Goal: Transaction & Acquisition: Purchase product/service

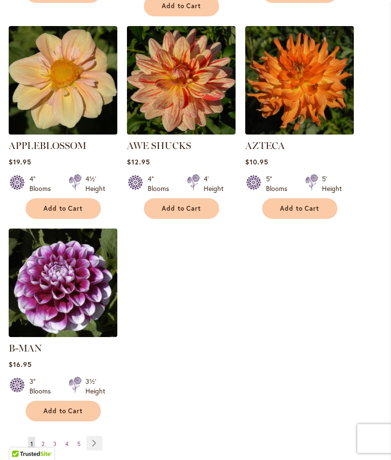
scroll to position [1198, 0]
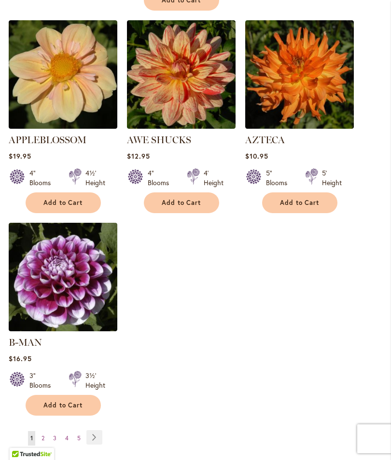
click at [65, 401] on span "Add to Cart" at bounding box center [63, 405] width 40 height 8
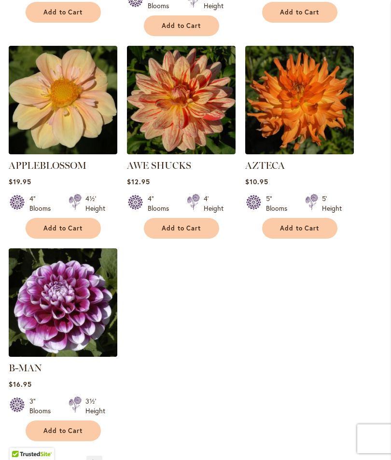
click at [46, 458] on link "Page 2" at bounding box center [43, 464] width 8 height 14
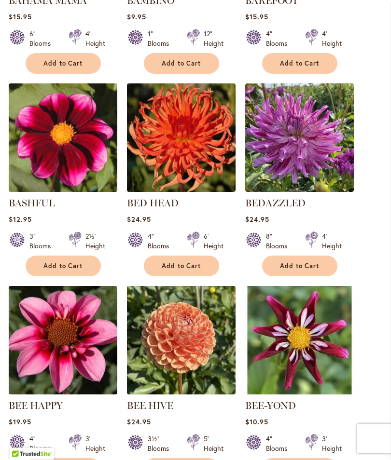
scroll to position [716, 0]
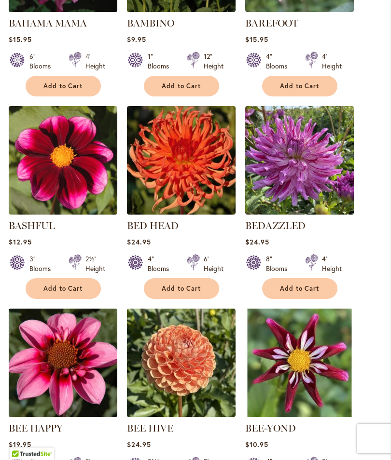
click at [72, 293] on span "Add to Cart" at bounding box center [63, 289] width 40 height 8
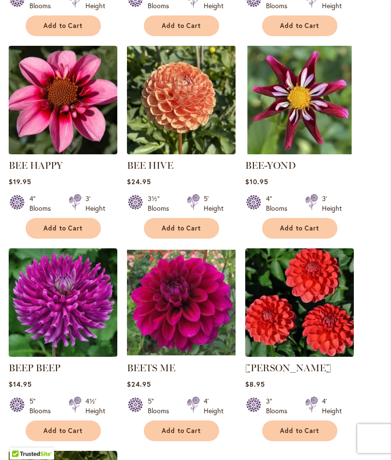
scroll to position [999, 0]
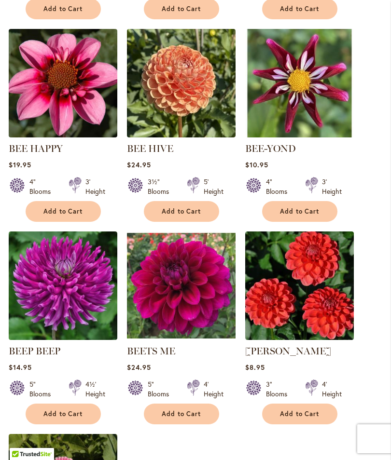
click at [302, 418] on span "Add to Cart" at bounding box center [300, 414] width 40 height 8
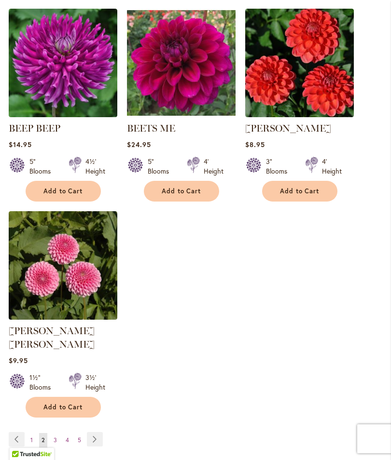
scroll to position [1222, 0]
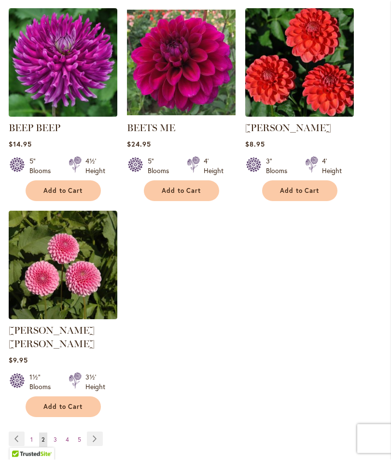
click at [97, 433] on link "Page Next" at bounding box center [95, 439] width 16 height 14
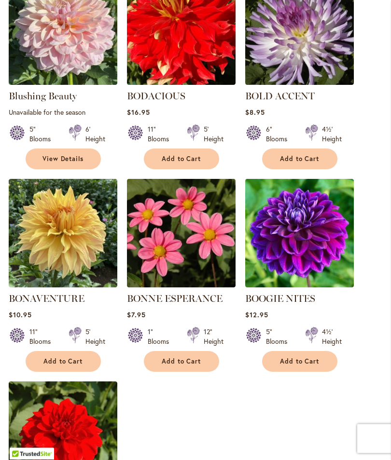
scroll to position [1029, 0]
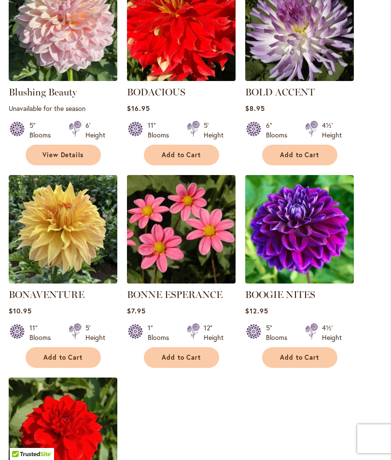
click at [308, 361] on button "Add to Cart" at bounding box center [299, 357] width 75 height 21
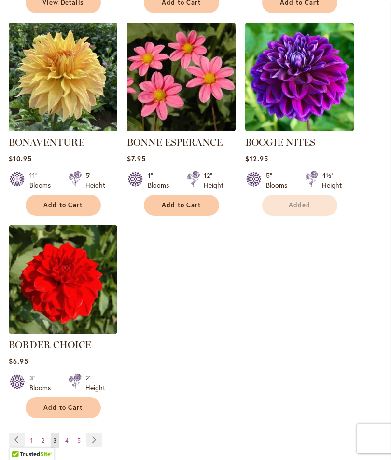
scroll to position [1206, 0]
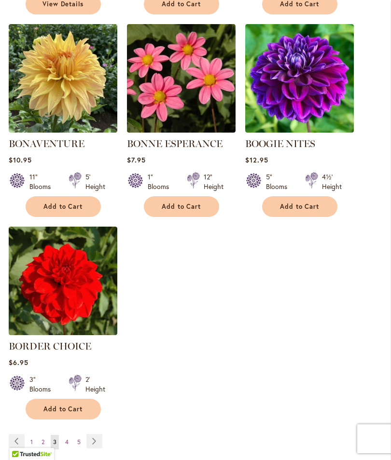
click at [99, 449] on link "Page Next" at bounding box center [94, 441] width 16 height 14
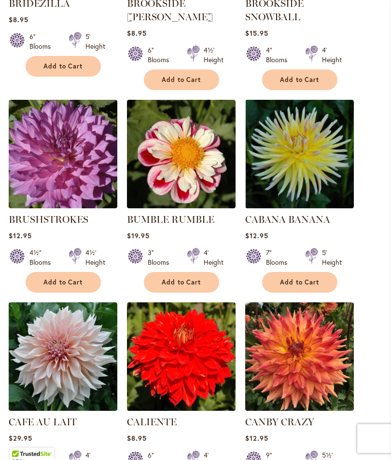
scroll to position [713, 0]
click at [186, 287] on span "Add to Cart" at bounding box center [182, 282] width 40 height 8
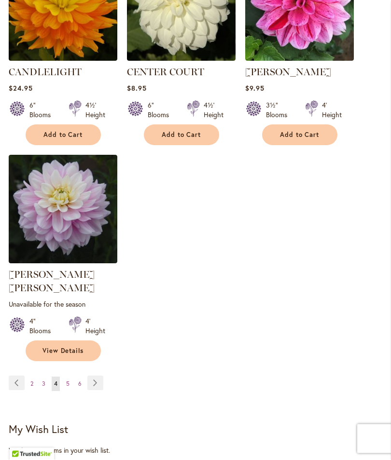
scroll to position [1294, 0]
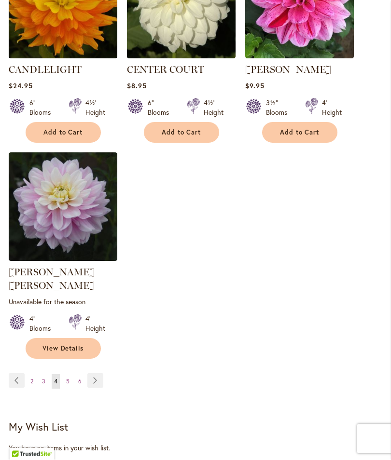
click at [98, 375] on link "Page Next" at bounding box center [95, 381] width 16 height 14
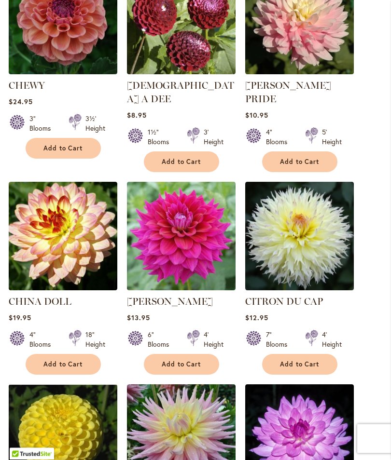
scroll to position [834, 0]
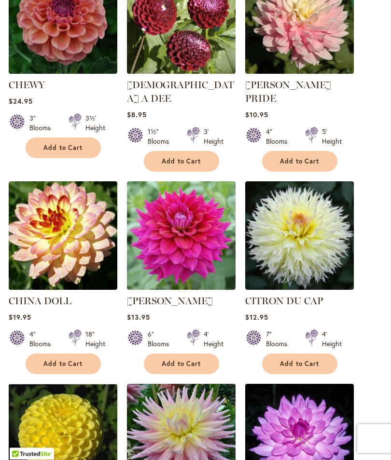
click at [69, 360] on span "Add to Cart" at bounding box center [63, 364] width 40 height 8
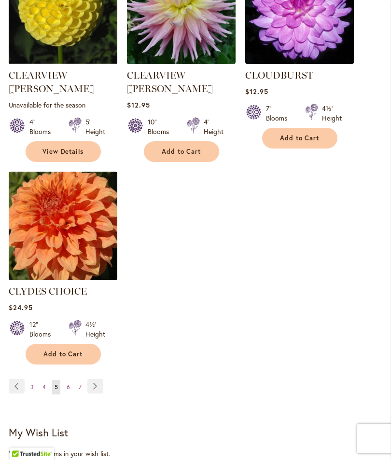
scroll to position [1288, 0]
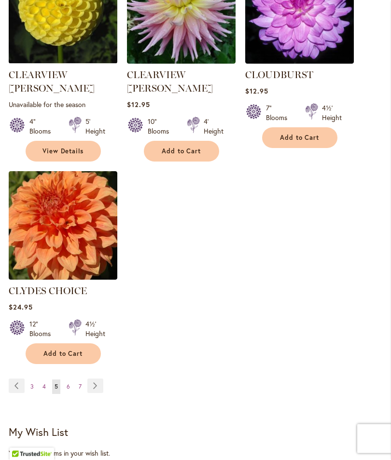
click at [97, 379] on link "Page Next" at bounding box center [95, 386] width 16 height 14
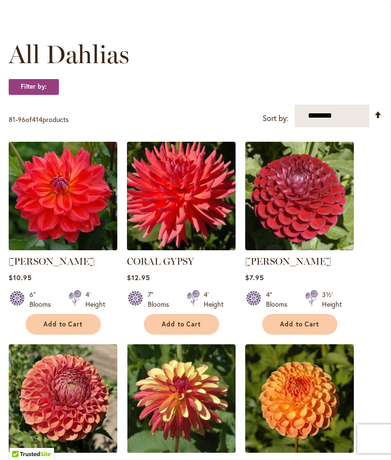
scroll to position [252, 0]
click at [62, 329] on span "Add to Cart" at bounding box center [63, 325] width 40 height 8
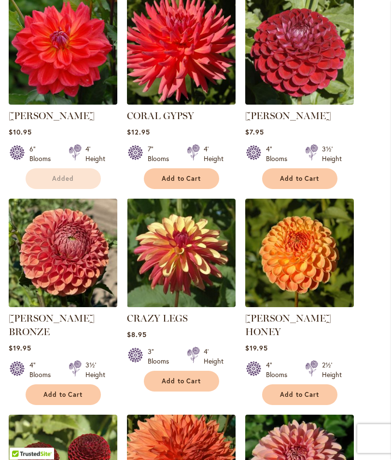
scroll to position [398, 0]
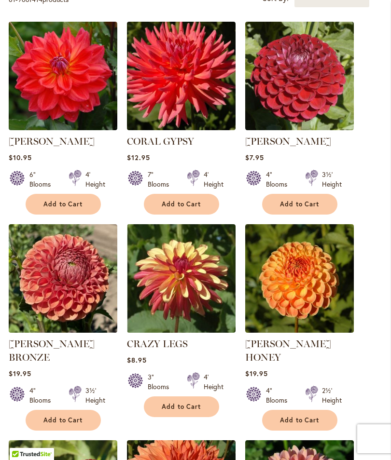
click at [186, 409] on button "Add to Cart" at bounding box center [181, 407] width 75 height 21
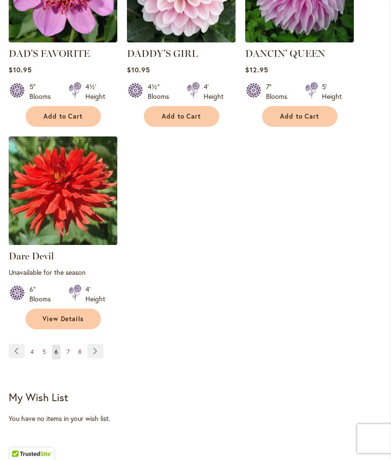
scroll to position [1333, 0]
click at [97, 350] on link "Page Next" at bounding box center [95, 351] width 16 height 14
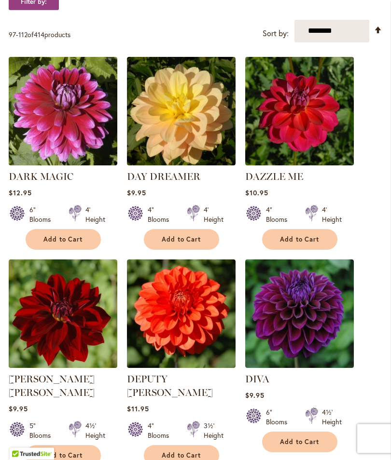
scroll to position [337, 0]
click at [185, 452] on span "Add to Cart" at bounding box center [182, 456] width 40 height 8
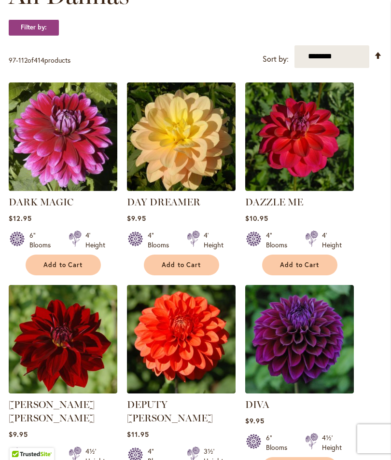
click at [297, 447] on div "6" Blooms 4½' Height" at bounding box center [299, 439] width 109 height 27
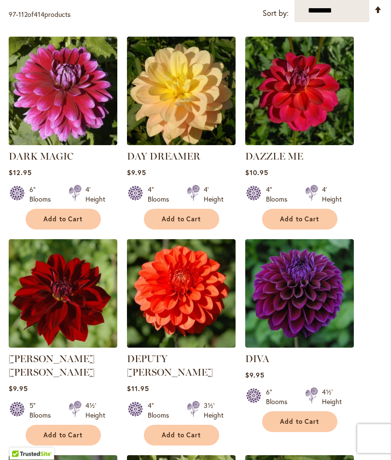
scroll to position [383, 0]
click at [305, 426] on span "Add to Cart" at bounding box center [300, 422] width 40 height 8
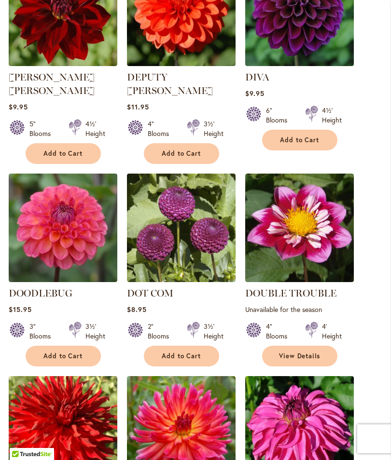
scroll to position [667, 0]
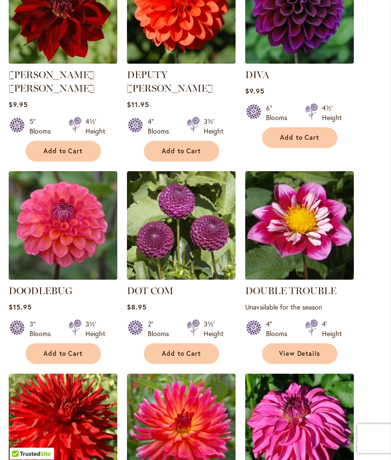
click at [64, 350] on span "Add to Cart" at bounding box center [63, 354] width 40 height 8
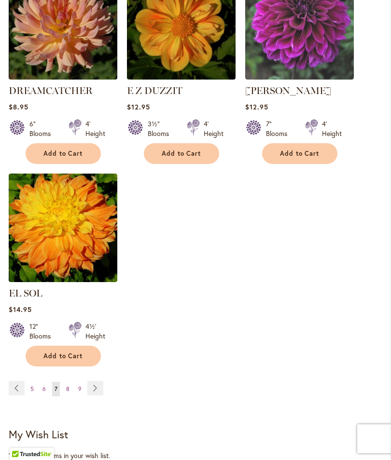
scroll to position [1275, 0]
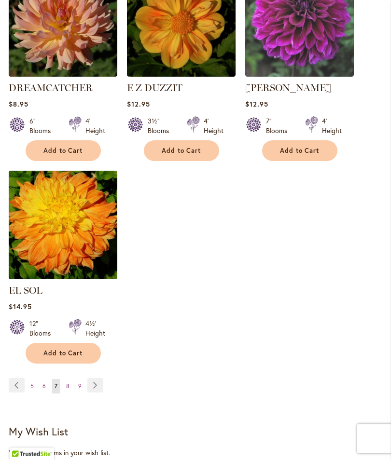
click at [98, 380] on link "Page Next" at bounding box center [95, 386] width 16 height 14
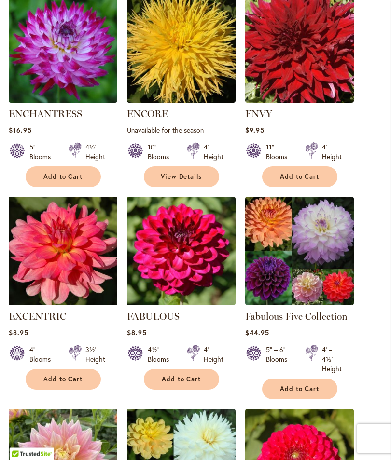
scroll to position [603, 0]
click at [70, 384] on span "Add to Cart" at bounding box center [63, 379] width 40 height 8
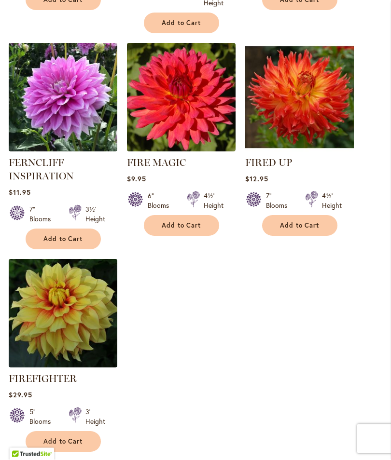
scroll to position [1220, 0]
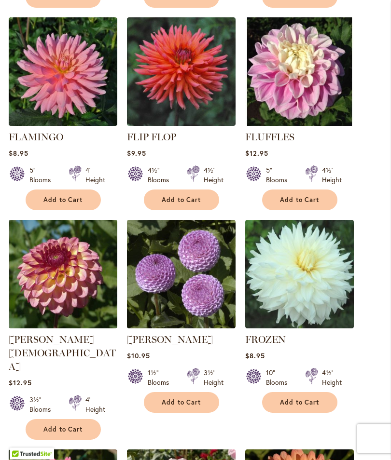
scroll to position [580, 0]
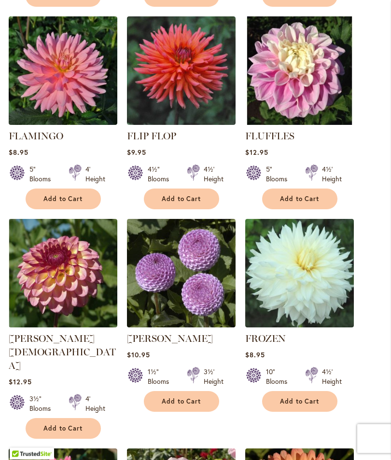
click at [65, 425] on span "Add to Cart" at bounding box center [63, 429] width 40 height 8
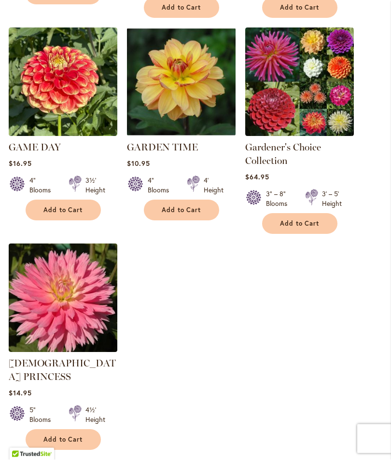
scroll to position [1245, 0]
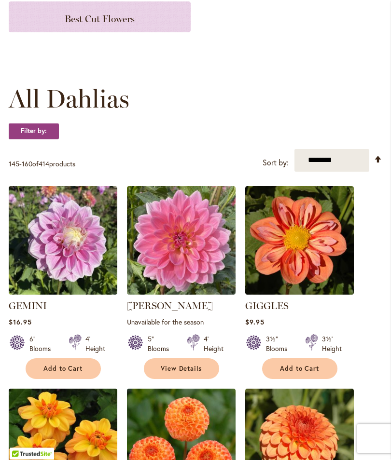
click at [300, 373] on span "Add to Cart" at bounding box center [300, 369] width 40 height 8
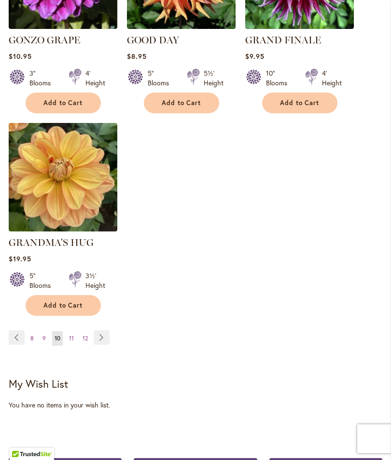
scroll to position [1326, 0]
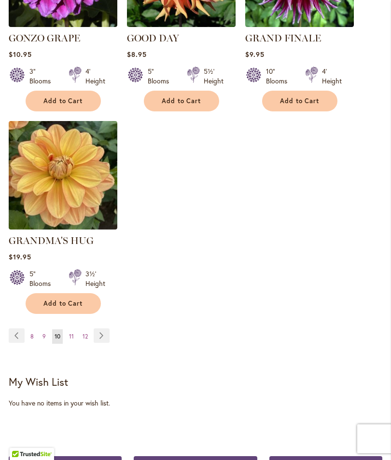
click at [107, 331] on link "Page Next" at bounding box center [102, 336] width 16 height 14
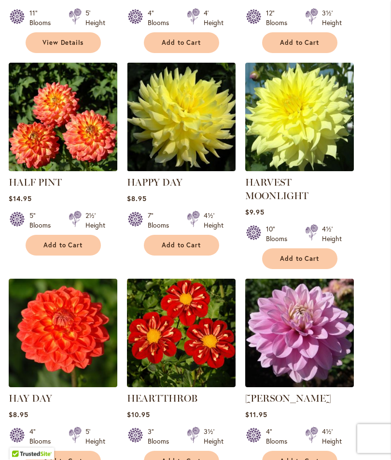
scroll to position [535, 0]
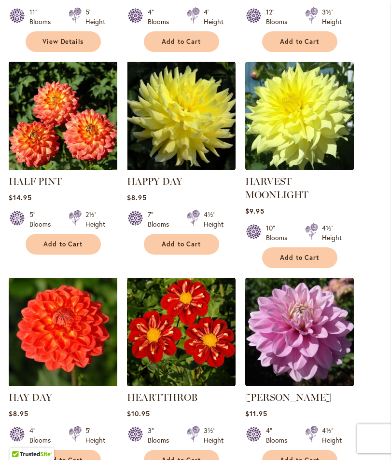
click at [61, 249] on span "Add to Cart" at bounding box center [63, 244] width 40 height 8
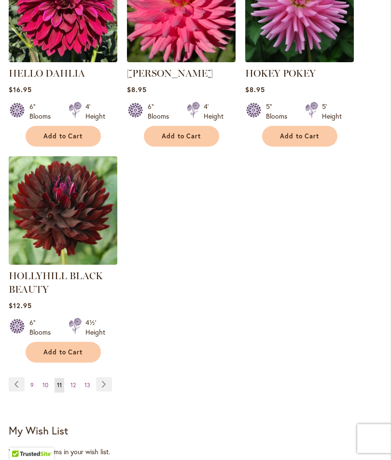
scroll to position [1313, 0]
click at [109, 392] on link "Page Next" at bounding box center [104, 384] width 16 height 14
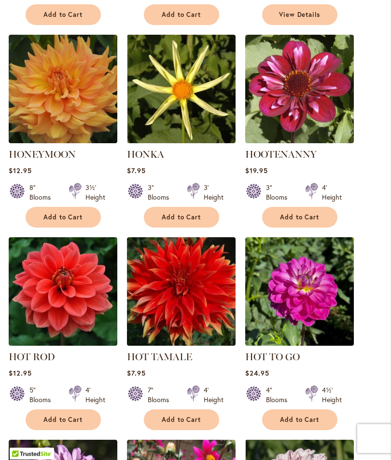
scroll to position [562, 0]
click at [302, 221] on span "Add to Cart" at bounding box center [300, 217] width 40 height 8
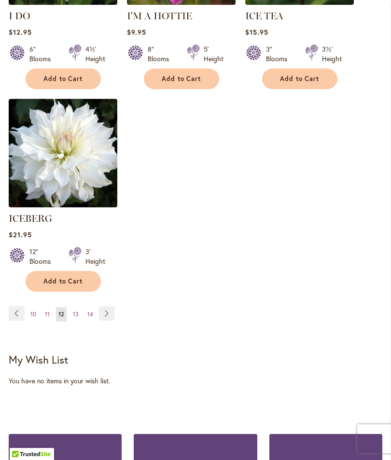
scroll to position [1351, 0]
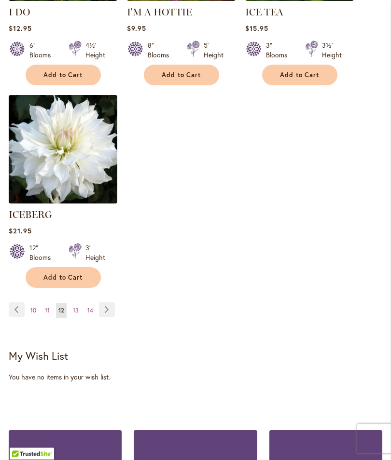
click at [110, 305] on link "Page Next" at bounding box center [107, 310] width 16 height 14
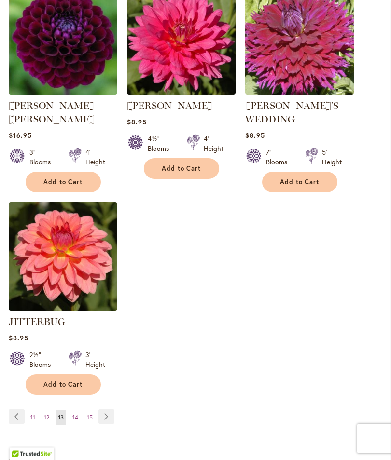
scroll to position [1242, 0]
click at [65, 381] on span "Add to Cart" at bounding box center [63, 385] width 40 height 8
click at [109, 410] on link "Page Next" at bounding box center [106, 417] width 16 height 14
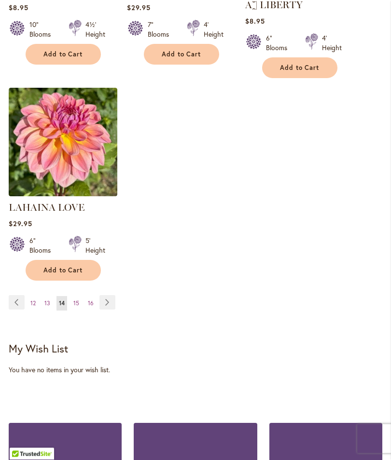
scroll to position [1339, 0]
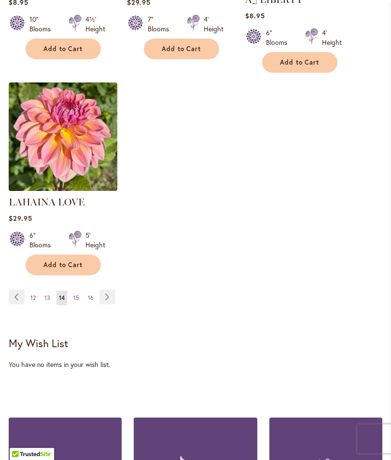
click at [104, 295] on link "Page Next" at bounding box center [107, 297] width 16 height 14
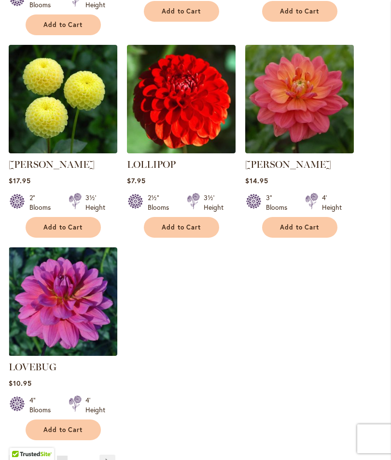
scroll to position [1213, 0]
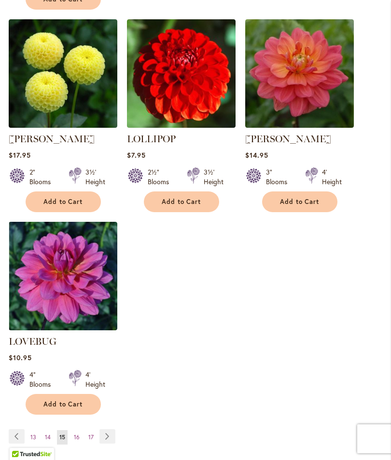
click at [111, 429] on link "Page Next" at bounding box center [107, 436] width 16 height 14
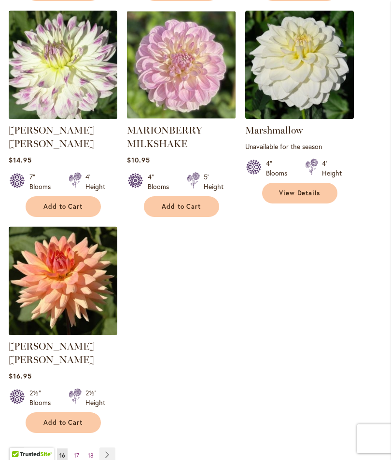
scroll to position [1216, 0]
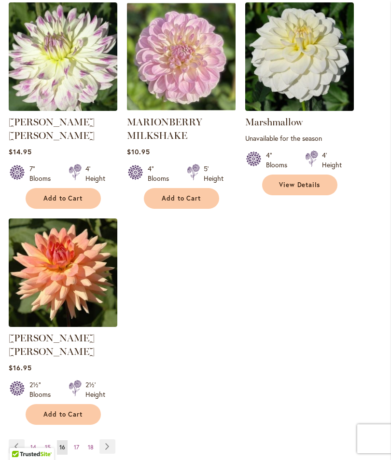
click at [111, 440] on link "Page Next" at bounding box center [107, 447] width 16 height 14
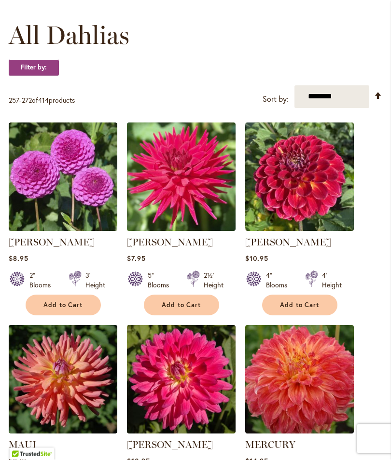
scroll to position [272, 0]
click at [305, 309] on span "Add to Cart" at bounding box center [300, 305] width 40 height 8
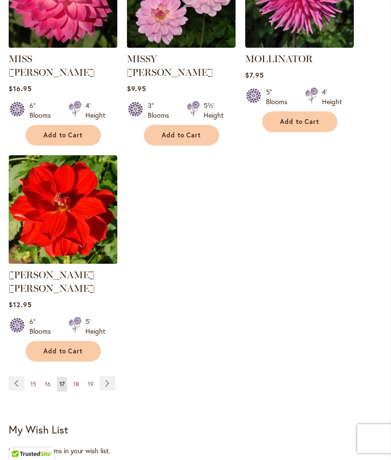
scroll to position [1291, 0]
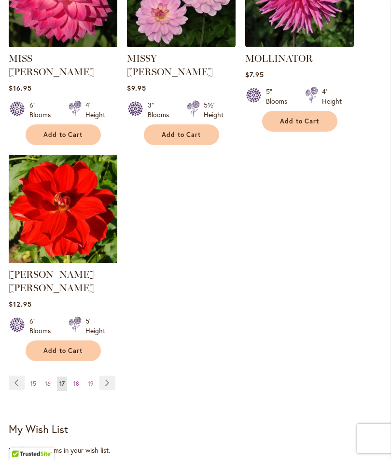
click at [110, 376] on link "Page Next" at bounding box center [107, 383] width 16 height 14
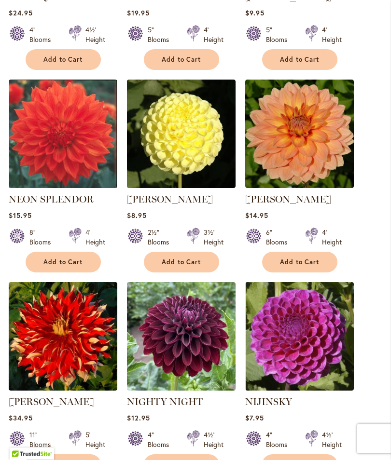
scroll to position [923, 0]
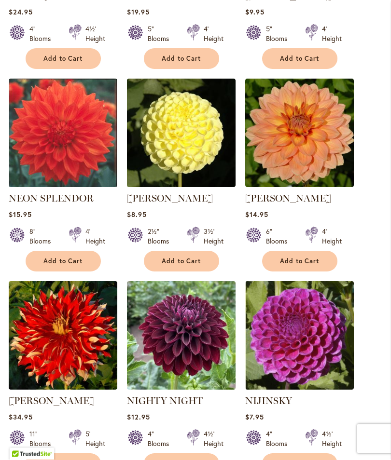
click at [307, 266] on span "Add to Cart" at bounding box center [300, 262] width 40 height 8
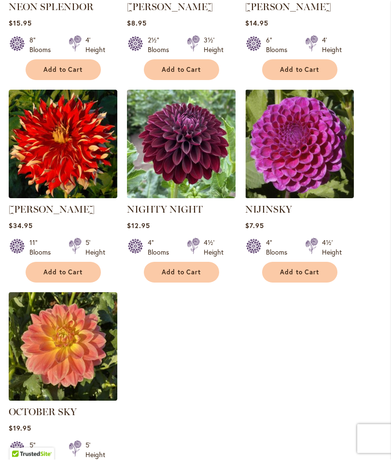
scroll to position [1141, 0]
click at [194, 276] on span "Add to Cart" at bounding box center [182, 272] width 40 height 8
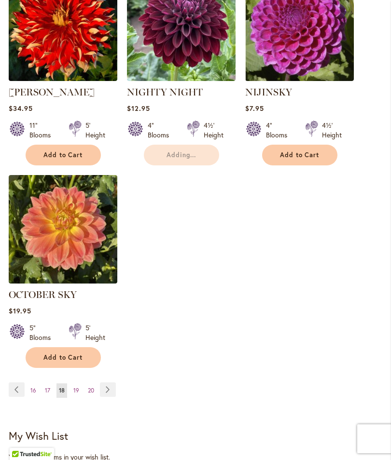
scroll to position [1269, 0]
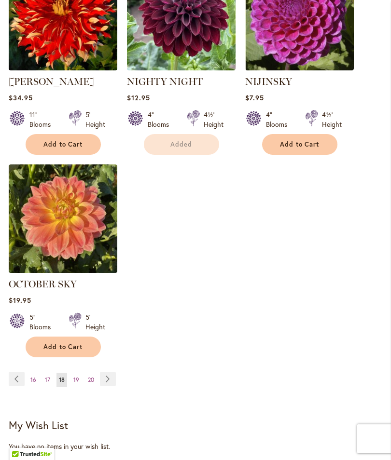
click at [110, 385] on link "Page Next" at bounding box center [108, 379] width 16 height 14
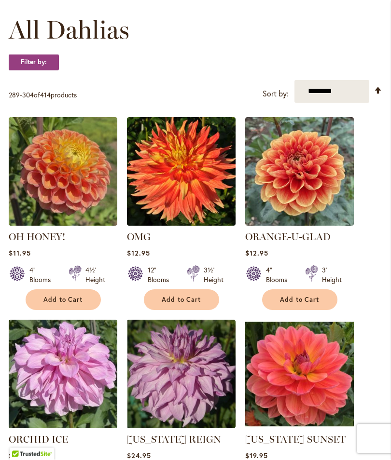
scroll to position [277, 0]
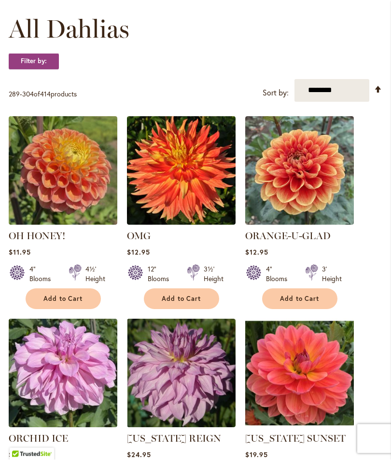
click at [73, 304] on span "Add to Cart" at bounding box center [63, 299] width 40 height 8
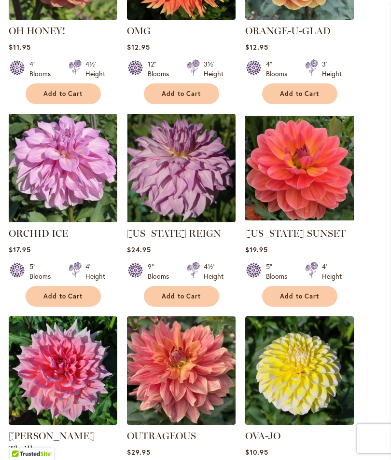
scroll to position [509, 0]
click at [309, 301] on span "Add to Cart" at bounding box center [300, 296] width 40 height 8
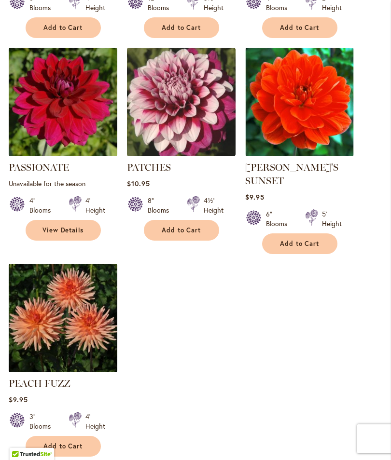
scroll to position [1206, 0]
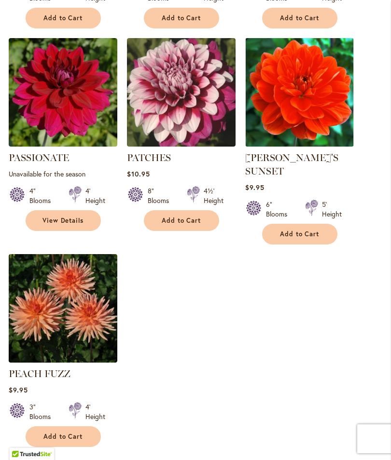
click at [111, 460] on link "Page Next" at bounding box center [107, 469] width 16 height 14
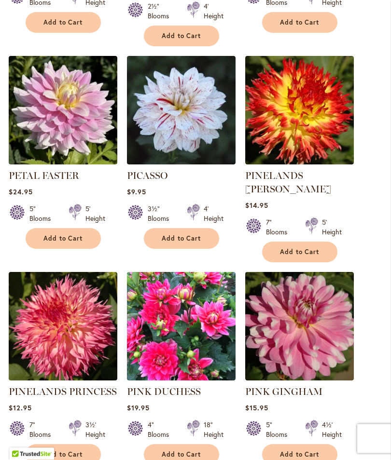
scroll to position [771, 0]
click at [179, 235] on span "Add to Cart" at bounding box center [182, 239] width 40 height 8
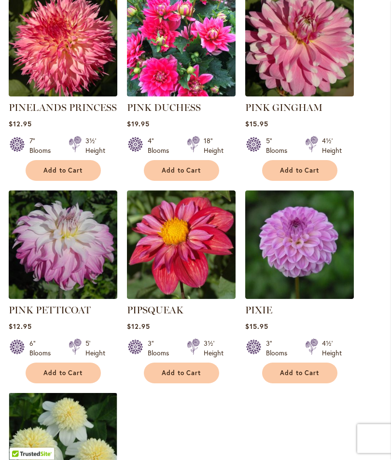
scroll to position [1081, 0]
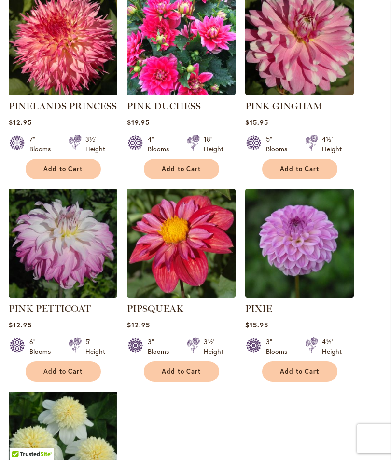
click at [191, 368] on span "Add to Cart" at bounding box center [182, 372] width 40 height 8
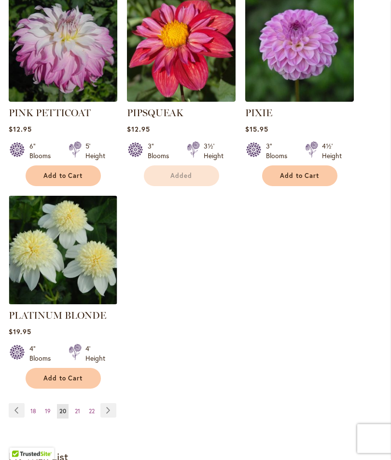
scroll to position [1278, 0]
click at [112, 403] on link "Page Next" at bounding box center [108, 410] width 16 height 14
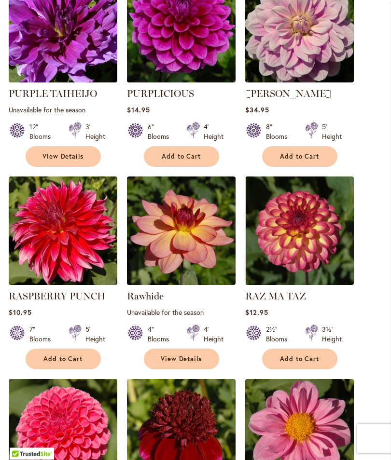
scroll to position [843, 0]
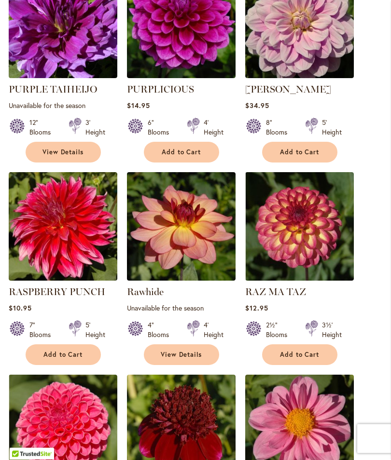
click at [304, 359] on span "Add to Cart" at bounding box center [300, 355] width 40 height 8
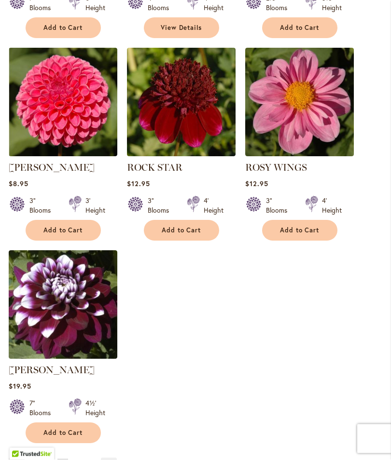
scroll to position [1196, 0]
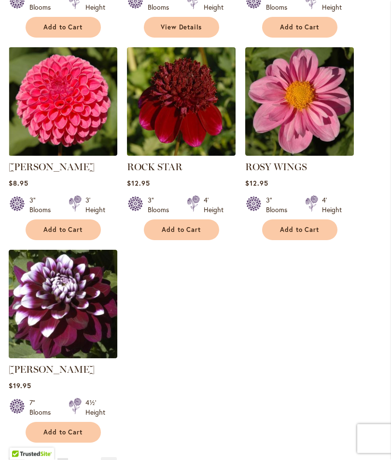
click at [69, 437] on span "Add to Cart" at bounding box center [63, 433] width 40 height 8
click at [116, 460] on link "Page Next" at bounding box center [109, 464] width 16 height 14
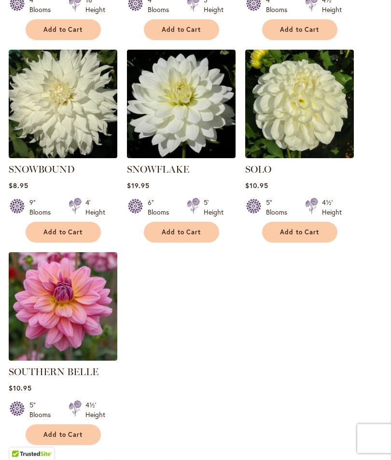
scroll to position [1169, 0]
click at [116, 460] on link "Page Next" at bounding box center [110, 467] width 16 height 14
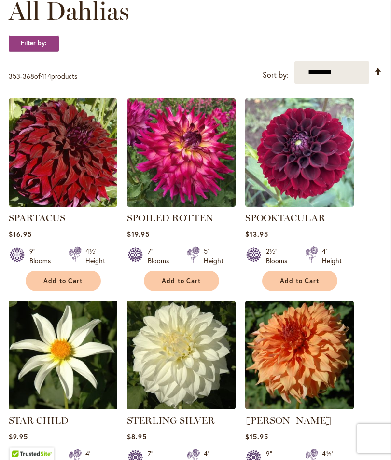
scroll to position [296, 0]
click at [303, 285] on span "Add to Cart" at bounding box center [300, 281] width 40 height 8
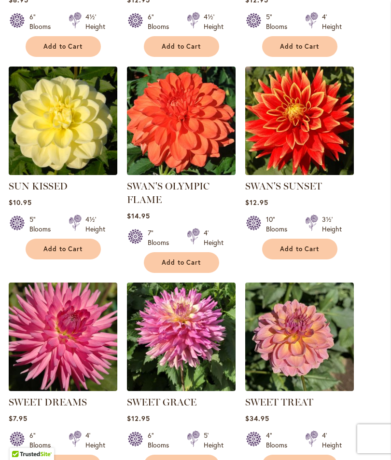
scroll to position [938, 0]
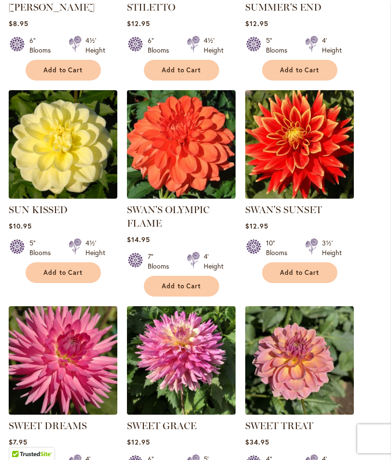
click at [306, 277] on span "Add to Cart" at bounding box center [300, 273] width 40 height 8
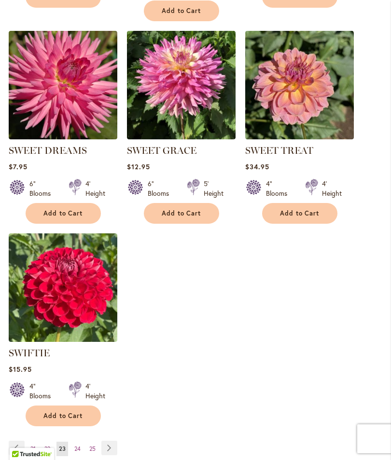
scroll to position [1214, 0]
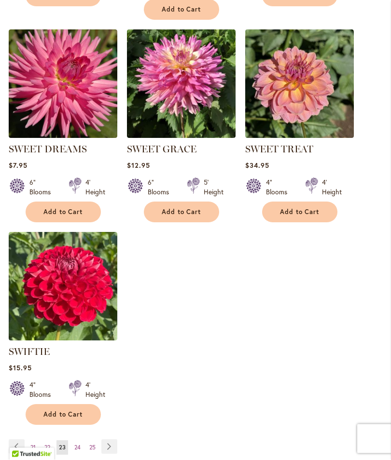
click at [112, 455] on link "Page Next" at bounding box center [109, 447] width 16 height 14
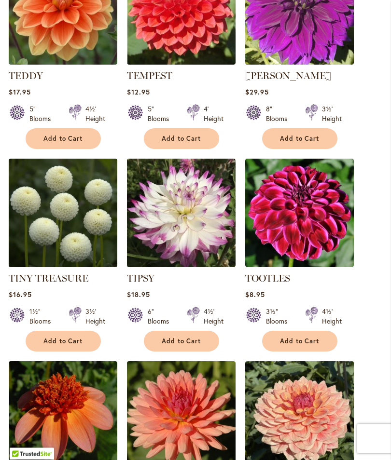
scroll to position [857, 0]
click at [68, 337] on span "Add to Cart" at bounding box center [63, 341] width 40 height 8
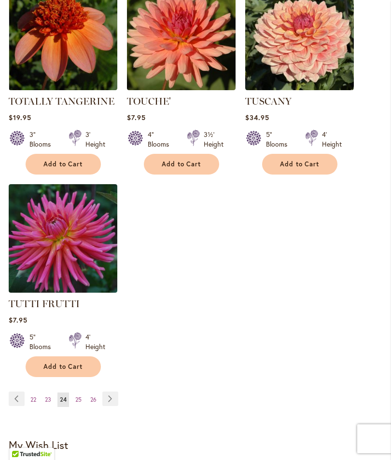
scroll to position [1275, 0]
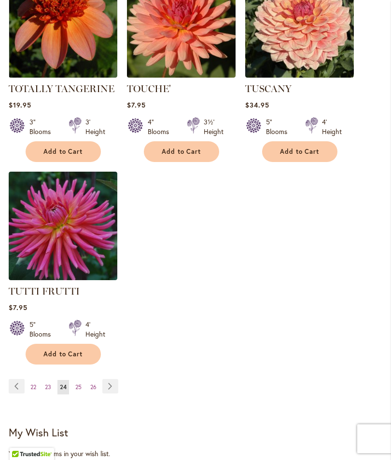
click at [113, 381] on link "Page Next" at bounding box center [110, 386] width 16 height 14
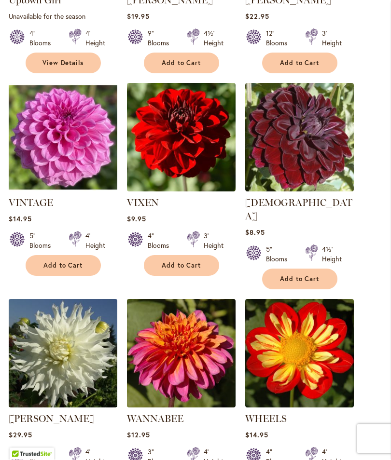
scroll to position [717, 0]
click at [179, 270] on span "Add to Cart" at bounding box center [182, 266] width 40 height 8
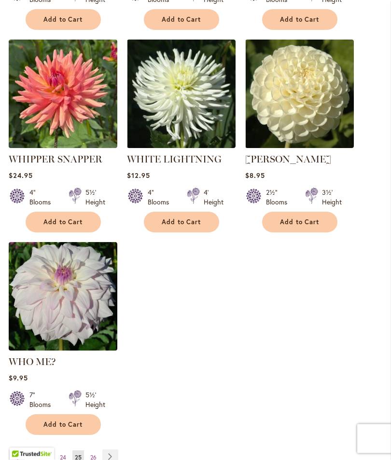
scroll to position [1204, 0]
click at [111, 450] on link "Page Next" at bounding box center [110, 457] width 16 height 14
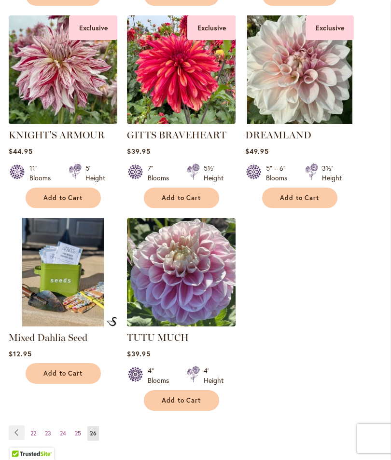
scroll to position [987, 0]
click at [189, 405] on span "Add to Cart" at bounding box center [182, 401] width 40 height 8
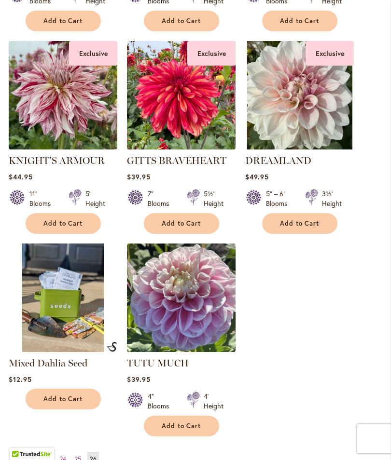
click at [61, 312] on img at bounding box center [63, 298] width 109 height 109
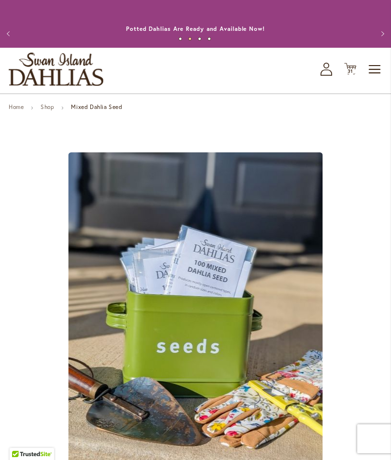
click at [353, 74] on span "31 31 items" at bounding box center [350, 71] width 10 height 5
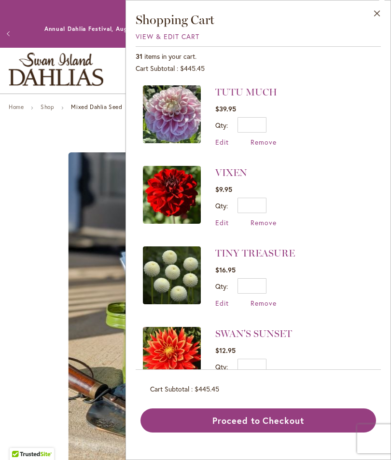
click at [263, 142] on span "Remove" at bounding box center [263, 142] width 26 height 9
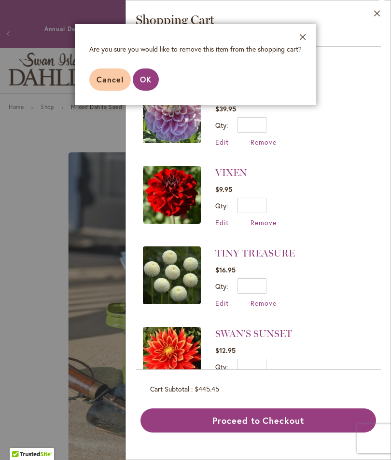
click at [152, 82] on button "OK" at bounding box center [146, 80] width 26 height 22
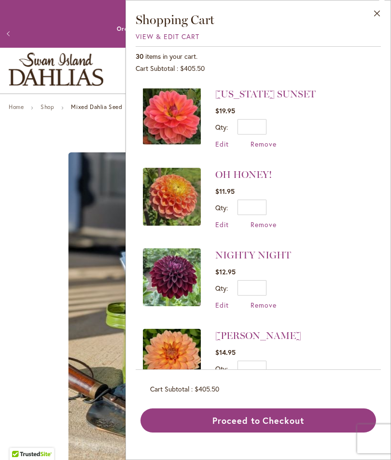
scroll to position [643, 0]
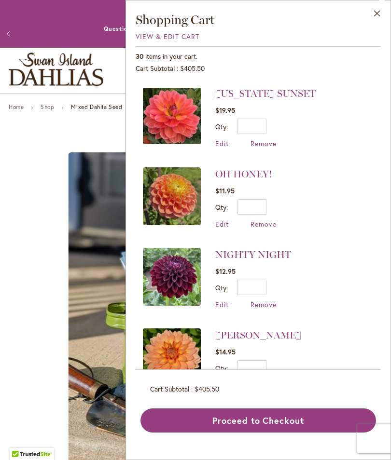
click at [266, 301] on span "Remove" at bounding box center [263, 304] width 26 height 9
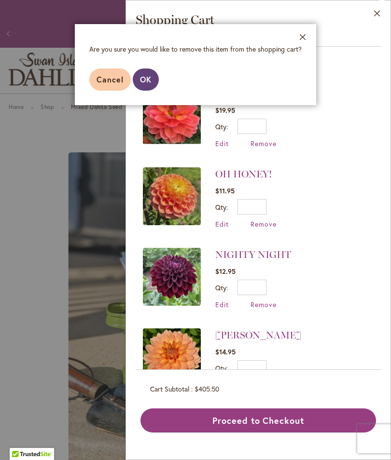
click at [150, 80] on span "OK" at bounding box center [146, 79] width 12 height 10
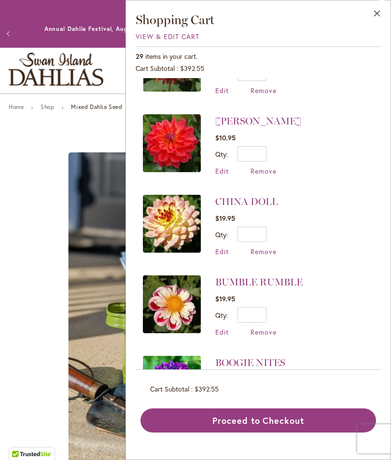
scroll to position [1758, 0]
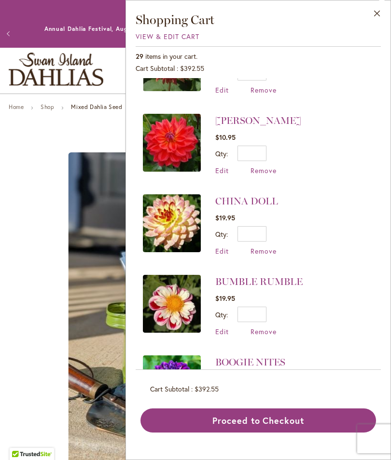
click at [266, 327] on span "Remove" at bounding box center [263, 331] width 26 height 9
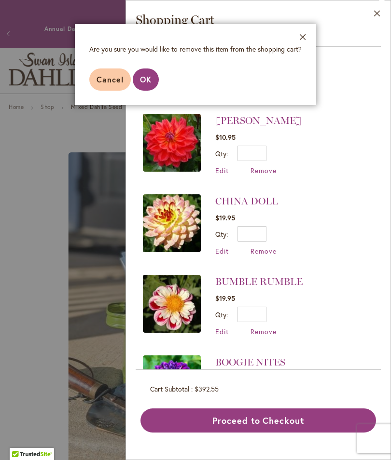
click at [152, 82] on button "OK" at bounding box center [146, 80] width 26 height 22
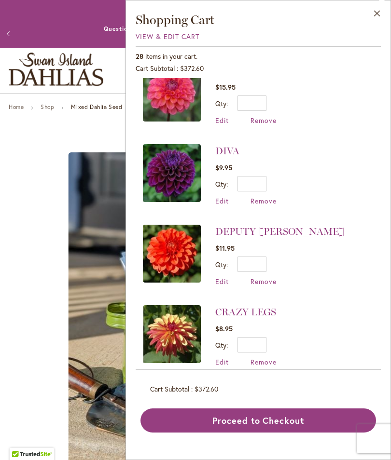
scroll to position [1482, 0]
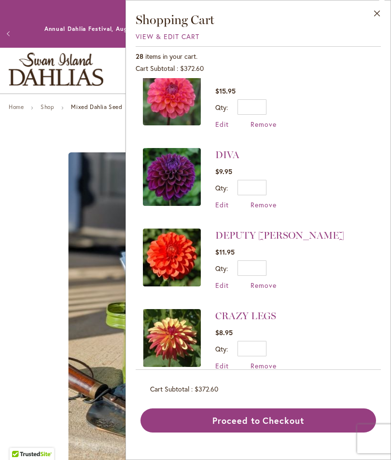
click at [271, 281] on span "Remove" at bounding box center [263, 285] width 26 height 9
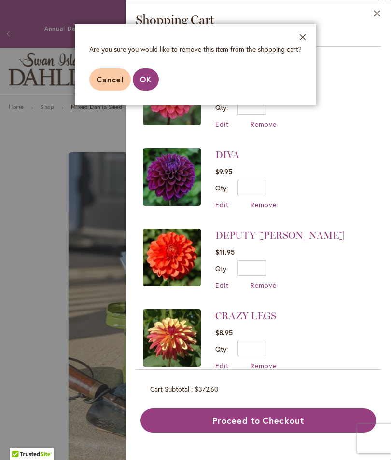
click at [151, 80] on span "OK" at bounding box center [146, 79] width 12 height 10
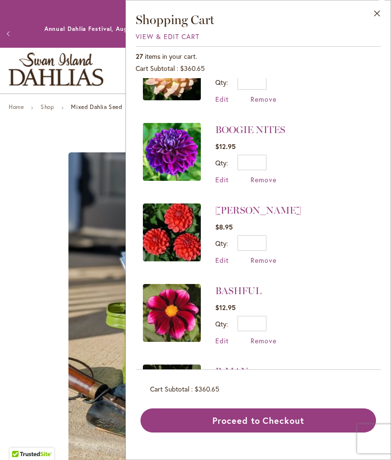
scroll to position [1830, 0]
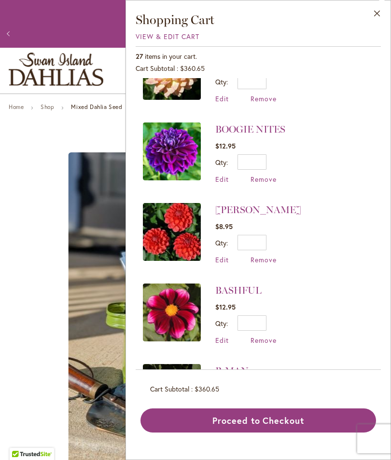
click at [268, 255] on span "Remove" at bounding box center [263, 259] width 26 height 9
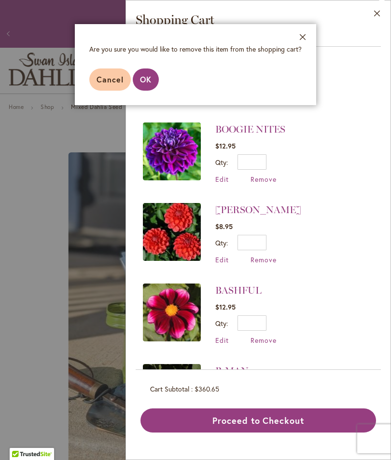
click at [149, 82] on span "OK" at bounding box center [146, 79] width 12 height 10
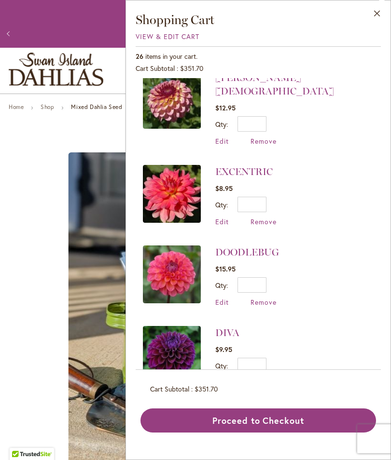
scroll to position [1303, 0]
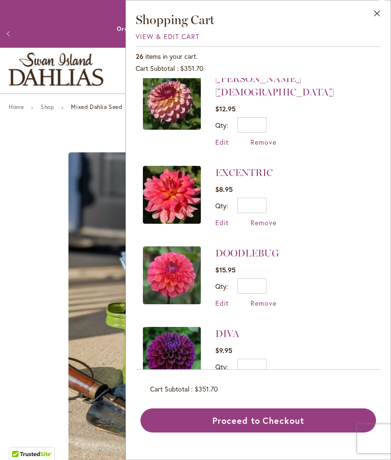
click at [262, 299] on span "Remove" at bounding box center [263, 303] width 26 height 9
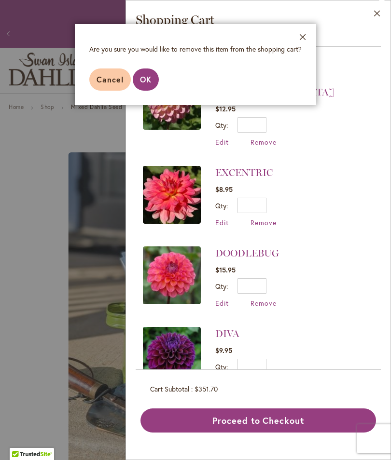
click at [151, 82] on span "OK" at bounding box center [146, 79] width 12 height 10
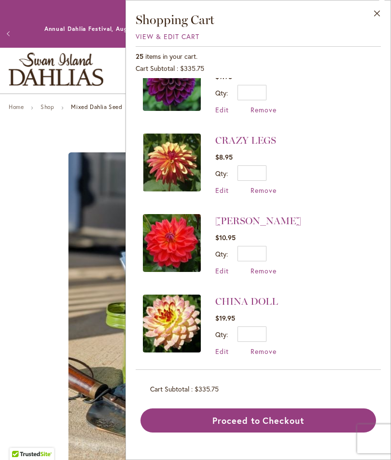
scroll to position [1495, 0]
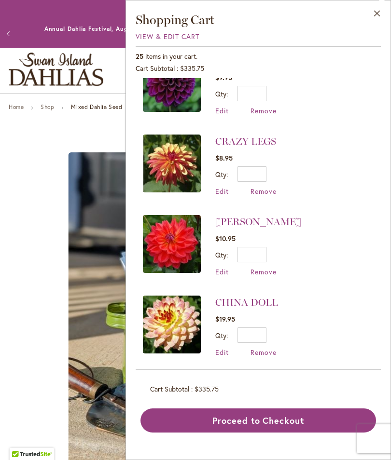
click at [264, 267] on span "Remove" at bounding box center [263, 271] width 26 height 9
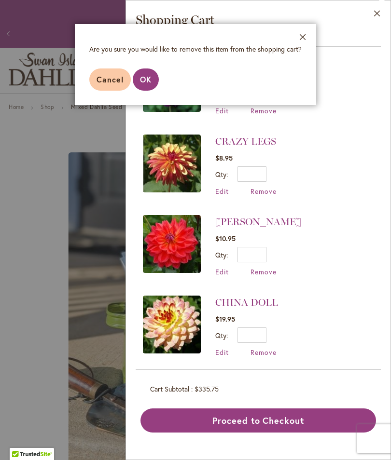
click at [151, 81] on span "OK" at bounding box center [146, 79] width 12 height 10
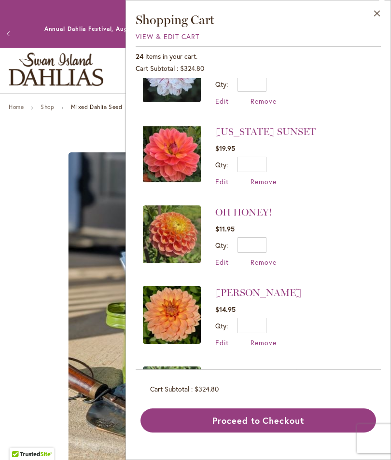
scroll to position [607, 0]
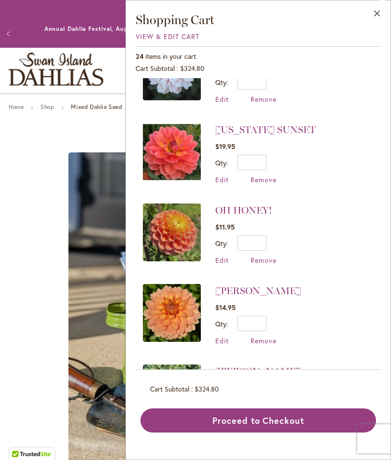
click at [267, 336] on span "Remove" at bounding box center [263, 340] width 26 height 9
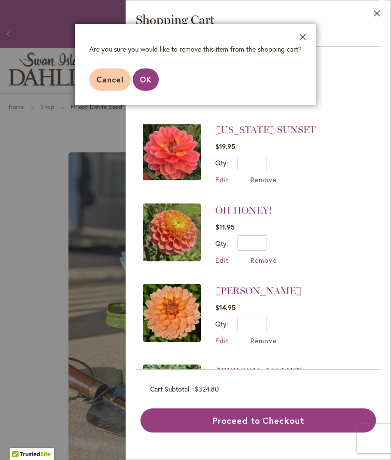
click at [152, 86] on button "OK" at bounding box center [146, 80] width 26 height 22
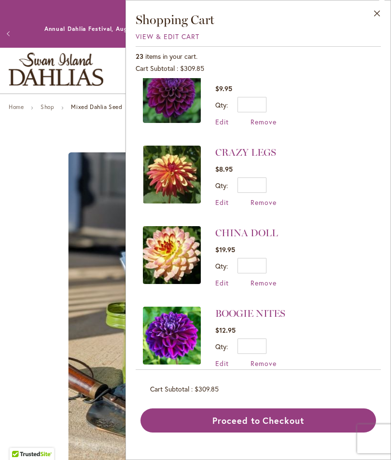
scroll to position [1404, 0]
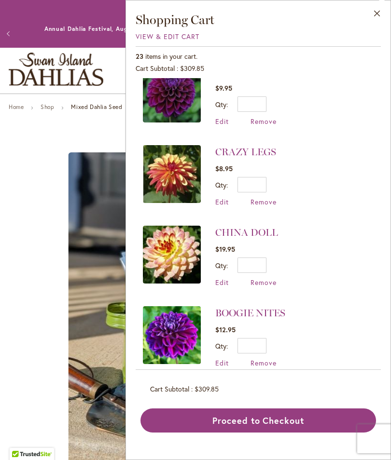
click at [261, 197] on span "Remove" at bounding box center [263, 201] width 26 height 9
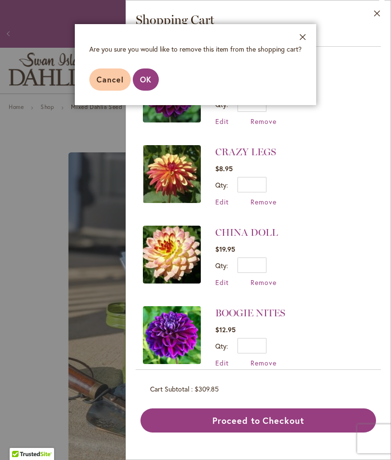
click at [152, 83] on button "OK" at bounding box center [146, 80] width 26 height 22
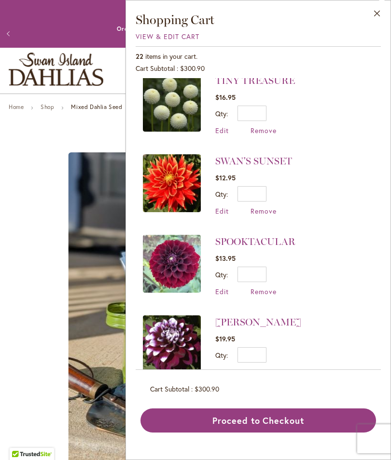
scroll to position [93, 0]
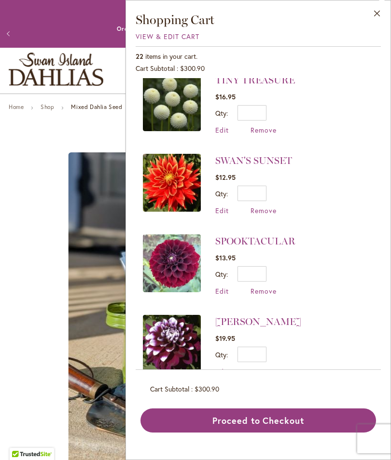
click at [265, 287] on span "Remove" at bounding box center [263, 291] width 26 height 9
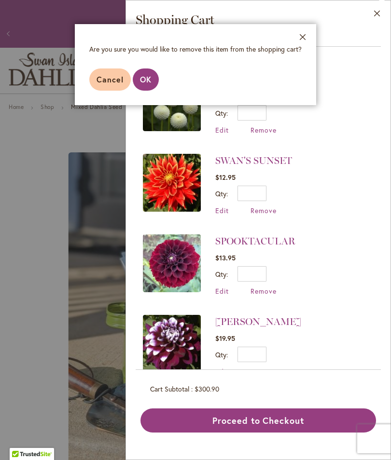
click at [151, 83] on span "OK" at bounding box center [146, 79] width 12 height 10
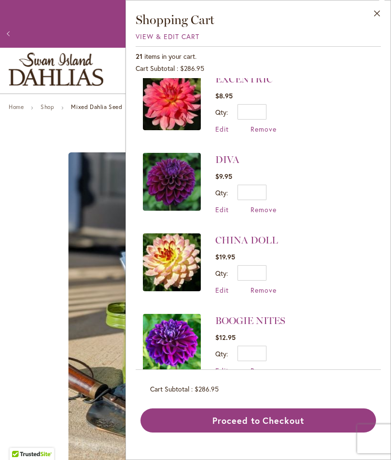
scroll to position [1233, 0]
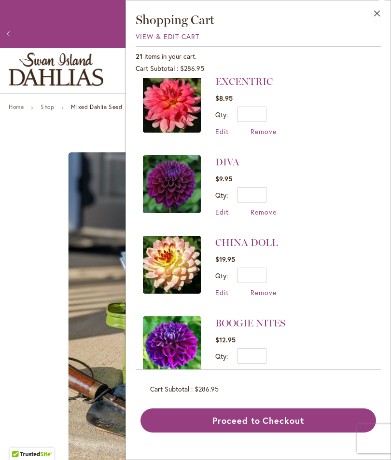
click at [265, 288] on span "Remove" at bounding box center [263, 292] width 26 height 9
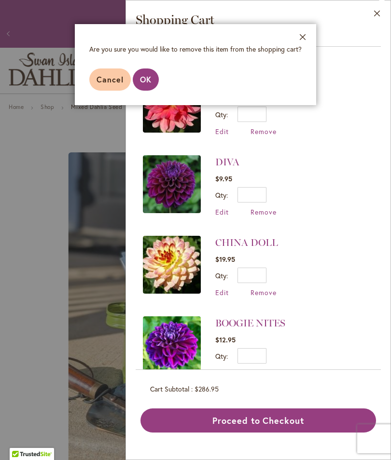
click at [151, 79] on span "OK" at bounding box center [146, 79] width 12 height 10
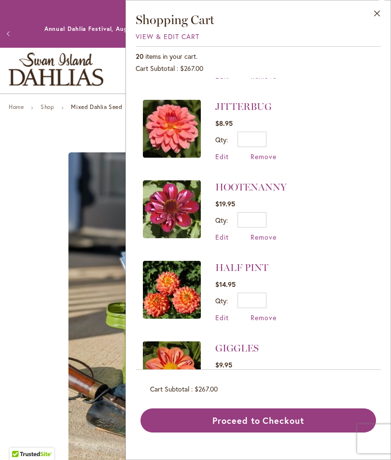
scroll to position [793, 0]
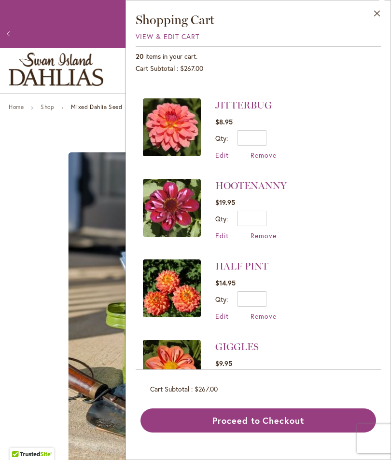
click at [266, 233] on span "Remove" at bounding box center [263, 235] width 26 height 9
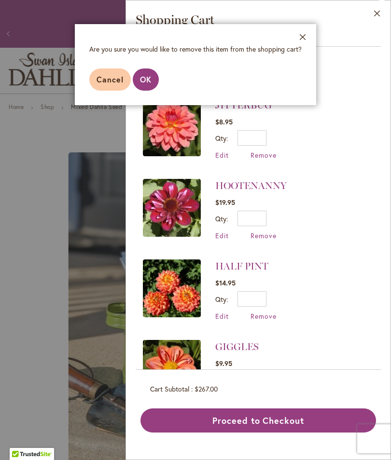
click at [147, 83] on span "OK" at bounding box center [146, 79] width 12 height 10
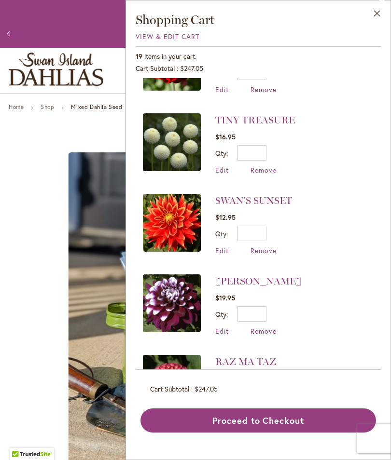
scroll to position [54, 0]
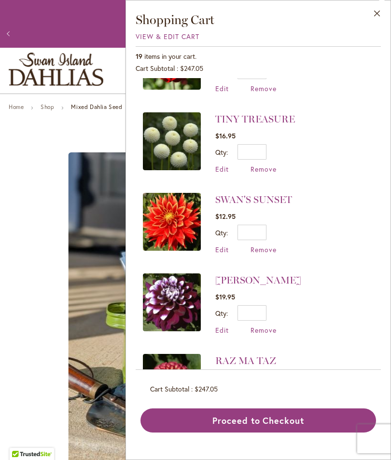
click at [264, 252] on span "Remove" at bounding box center [263, 249] width 26 height 9
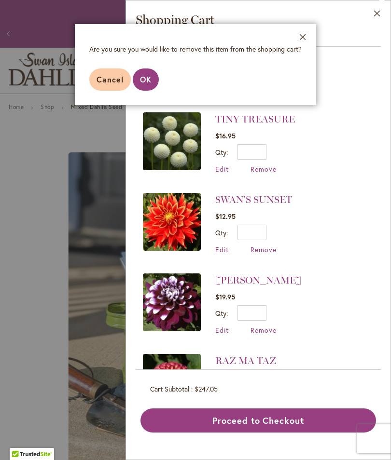
click at [153, 83] on button "OK" at bounding box center [146, 80] width 26 height 22
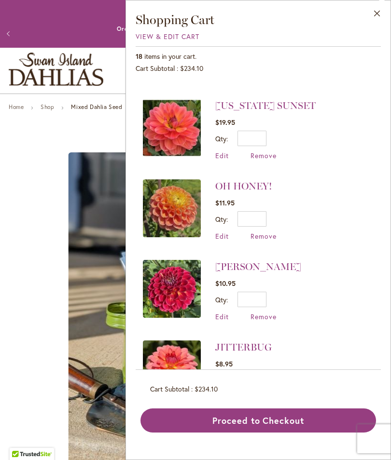
scroll to position [470, 0]
click at [265, 231] on span "Remove" at bounding box center [263, 235] width 26 height 9
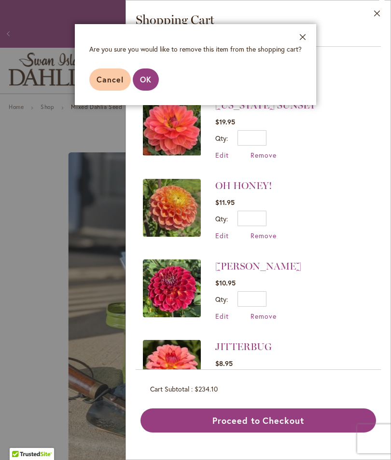
click at [152, 83] on button "OK" at bounding box center [146, 80] width 26 height 22
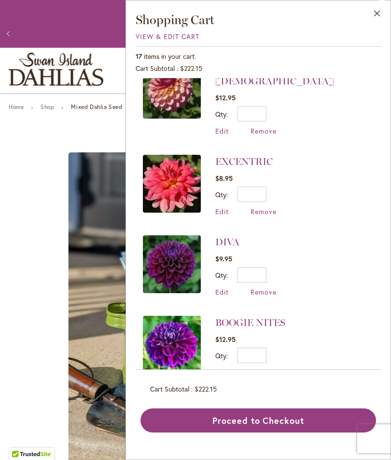
scroll to position [925, 0]
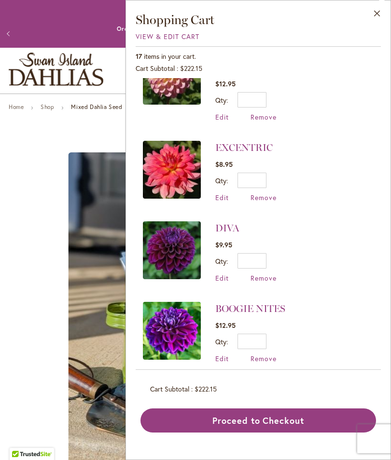
click at [266, 274] on span "Remove" at bounding box center [263, 278] width 26 height 9
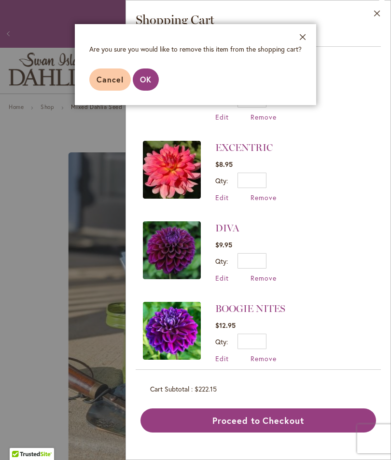
click at [151, 83] on span "OK" at bounding box center [146, 79] width 12 height 10
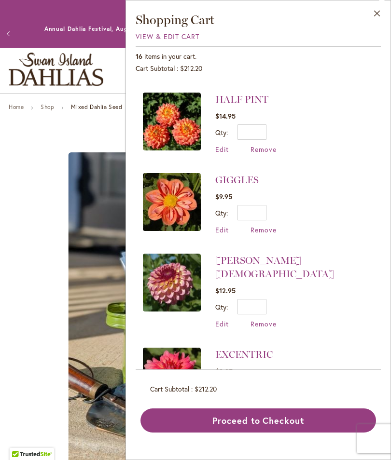
scroll to position [715, 0]
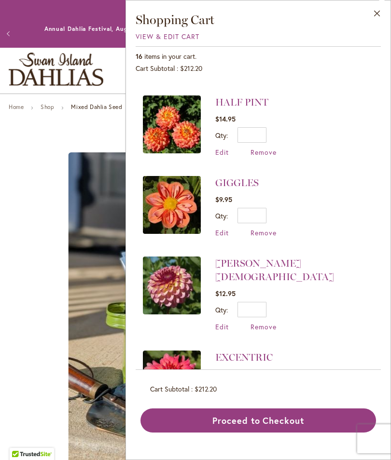
click at [266, 322] on span "Remove" at bounding box center [263, 326] width 26 height 9
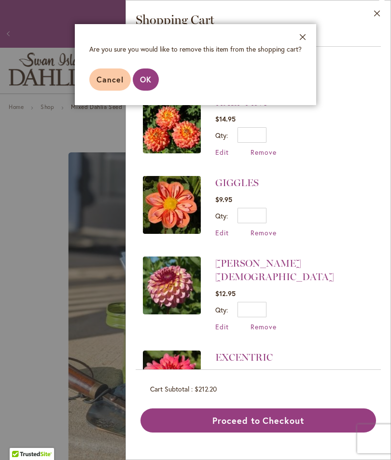
click at [148, 78] on span "OK" at bounding box center [146, 79] width 12 height 10
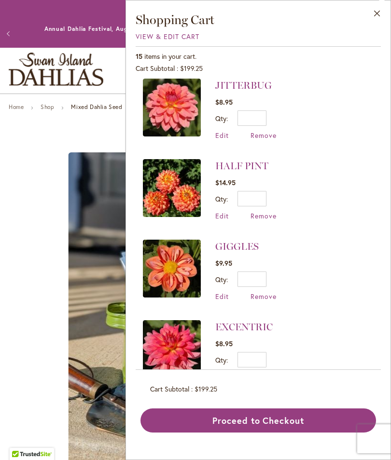
scroll to position [651, 0]
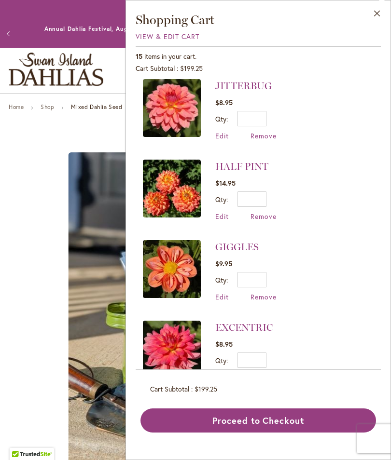
click at [265, 213] on span "Remove" at bounding box center [263, 216] width 26 height 9
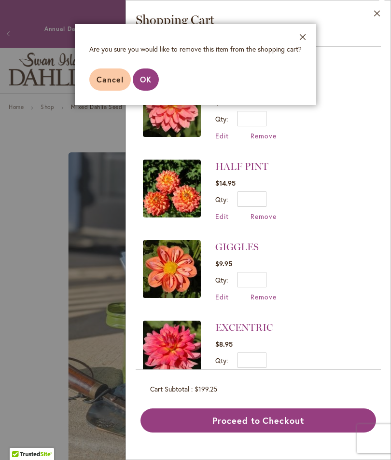
click at [150, 83] on span "OK" at bounding box center [146, 79] width 12 height 10
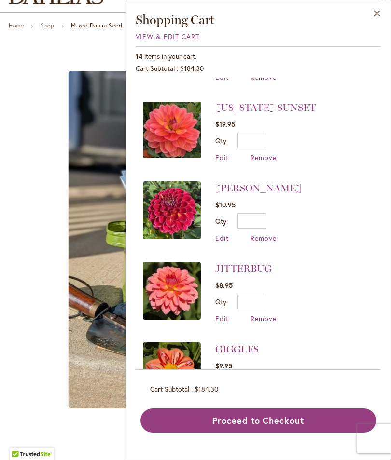
scroll to position [469, 0]
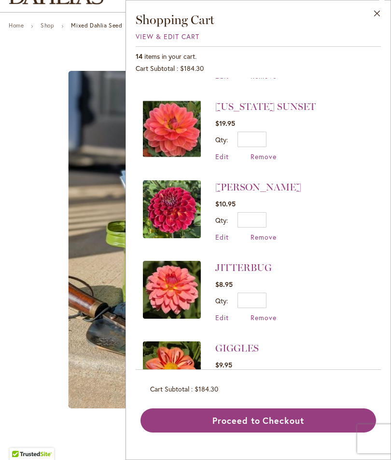
click at [266, 315] on span "Remove" at bounding box center [263, 317] width 26 height 9
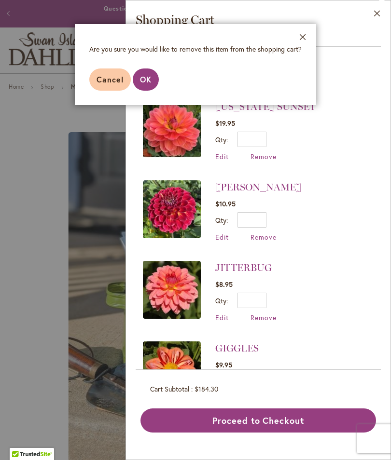
scroll to position [42, 0]
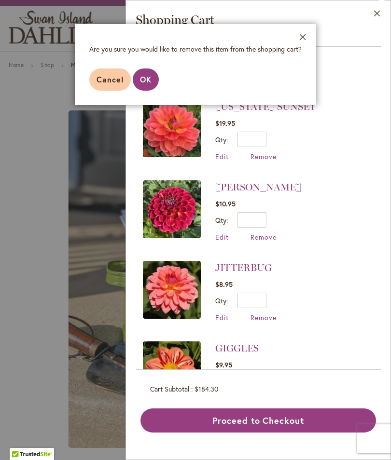
click at [151, 83] on span "OK" at bounding box center [146, 79] width 12 height 10
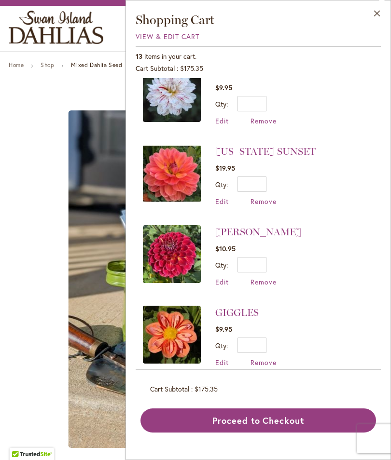
scroll to position [424, 0]
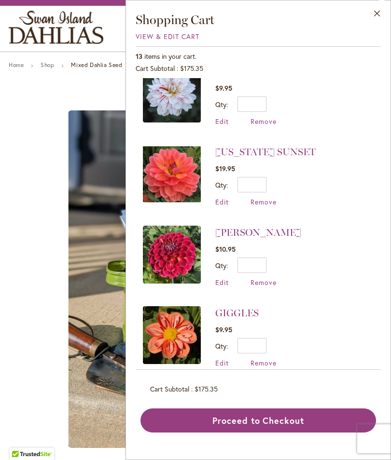
click at [269, 359] on span "Remove" at bounding box center [263, 363] width 26 height 9
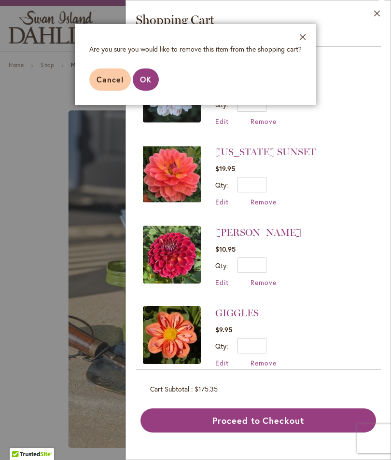
scroll to position [0, 0]
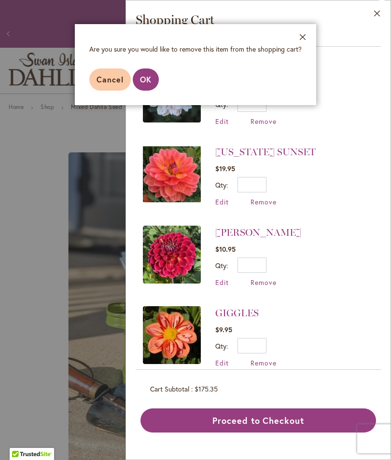
click at [149, 125] on aside "Close Are you sure you would like to remove this item from the shopping cart? C…" at bounding box center [195, 230] width 391 height 460
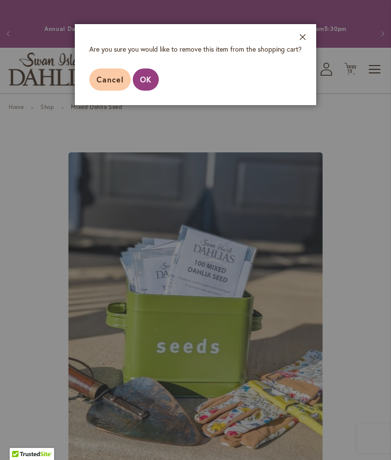
click at [150, 124] on aside "Close Are you sure you would like to remove this item from the shopping cart? C…" at bounding box center [195, 230] width 391 height 460
click at [150, 123] on aside "Close Are you sure you would like to remove this item from the shopping cart? C…" at bounding box center [195, 230] width 391 height 460
click at [150, 122] on aside "Close Are you sure you would like to remove this item from the shopping cart? C…" at bounding box center [195, 230] width 391 height 460
click at [150, 123] on aside "Close Are you sure you would like to remove this item from the shopping cart? C…" at bounding box center [195, 230] width 391 height 460
click at [146, 127] on aside "Close Are you sure you would like to remove this item from the shopping cart? C…" at bounding box center [195, 230] width 391 height 460
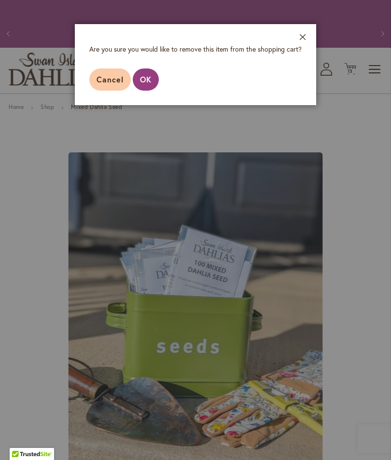
click at [361, 342] on aside "Close Are you sure you would like to remove this item from the shopping cart? C…" at bounding box center [195, 230] width 391 height 460
click at [305, 83] on footer "Cancel OK" at bounding box center [195, 79] width 241 height 51
click at [303, 83] on footer "Cancel OK" at bounding box center [195, 79] width 241 height 51
click at [349, 199] on aside "Close Are you sure you would like to remove this item from the shopping cart? C…" at bounding box center [195, 230] width 391 height 460
click at [356, 196] on aside "Close Are you sure you would like to remove this item from the shopping cart? C…" at bounding box center [195, 230] width 391 height 460
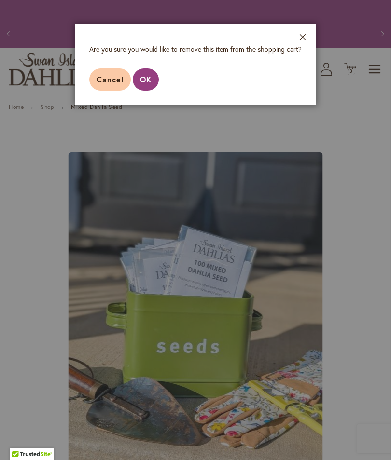
click at [113, 119] on aside "Close Are you sure you would like to remove this item from the shopping cart? C…" at bounding box center [195, 230] width 391 height 460
click at [107, 121] on aside "Close Are you sure you would like to remove this item from the shopping cart? C…" at bounding box center [195, 230] width 391 height 460
click at [147, 123] on aside "Close Are you sure you would like to remove this item from the shopping cart? C…" at bounding box center [195, 230] width 391 height 460
click at [146, 121] on aside "Close Are you sure you would like to remove this item from the shopping cart? C…" at bounding box center [195, 230] width 391 height 460
click at [361, 356] on aside "Close Are you sure you would like to remove this item from the shopping cart? C…" at bounding box center [195, 230] width 391 height 460
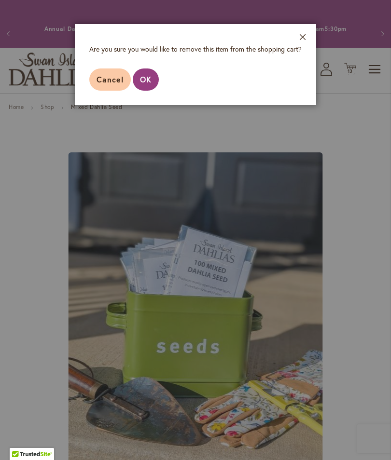
click at [360, 338] on aside "Close Are you sure you would like to remove this item from the shopping cart? C…" at bounding box center [195, 230] width 391 height 460
click at [359, 338] on aside "Close Are you sure you would like to remove this item from the shopping cart? C…" at bounding box center [195, 230] width 391 height 460
click at [359, 337] on aside "Close Are you sure you would like to remove this item from the shopping cart? C…" at bounding box center [195, 230] width 391 height 460
click at [358, 338] on aside "Close Are you sure you would like to remove this item from the shopping cart? C…" at bounding box center [195, 230] width 391 height 460
click at [305, 83] on footer "Cancel OK" at bounding box center [195, 79] width 241 height 51
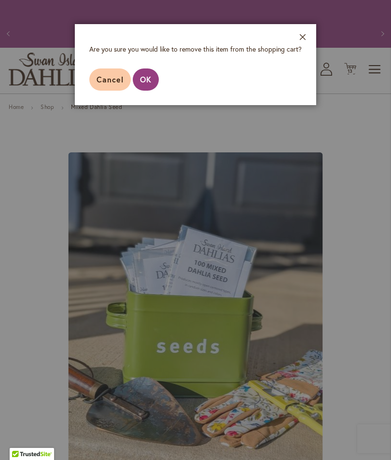
click at [305, 82] on footer "Cancel OK" at bounding box center [195, 79] width 241 height 51
click at [305, 80] on footer "Cancel OK" at bounding box center [195, 79] width 241 height 51
click at [303, 79] on footer "Cancel OK" at bounding box center [195, 79] width 241 height 51
click at [146, 122] on aside "Close Are you sure you would like to remove this item from the shopping cart? C…" at bounding box center [195, 230] width 391 height 460
click at [148, 123] on aside "Close Are you sure you would like to remove this item from the shopping cart? C…" at bounding box center [195, 230] width 391 height 460
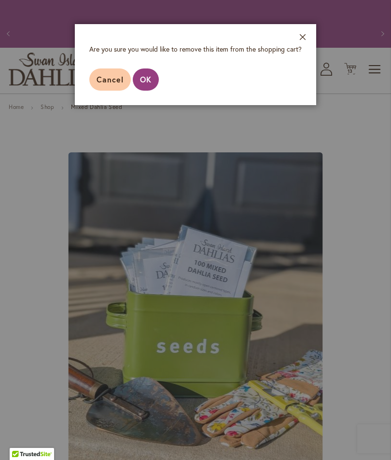
click at [149, 120] on aside "Close Are you sure you would like to remove this item from the shopping cart? C…" at bounding box center [195, 230] width 391 height 460
click at [147, 122] on aside "Close Are you sure you would like to remove this item from the shopping cart? C…" at bounding box center [195, 230] width 391 height 460
click at [150, 121] on aside "Close Are you sure you would like to remove this item from the shopping cart? C…" at bounding box center [195, 230] width 391 height 460
click at [113, 120] on aside "Close Are you sure you would like to remove this item from the shopping cart? C…" at bounding box center [195, 230] width 391 height 460
click at [114, 124] on aside "Close Are you sure you would like to remove this item from the shopping cart? C…" at bounding box center [195, 230] width 391 height 460
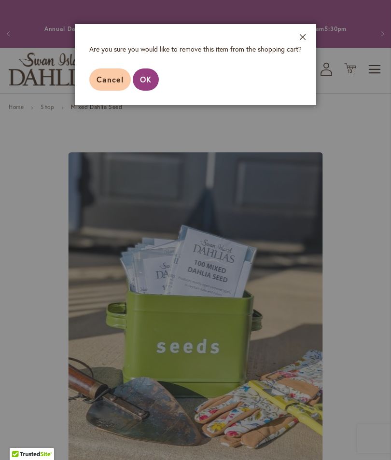
click at [300, 83] on footer "Cancel OK" at bounding box center [195, 79] width 241 height 51
click at [302, 79] on footer "Cancel OK" at bounding box center [195, 79] width 241 height 51
click at [361, 318] on aside "Close Are you sure you would like to remove this item from the shopping cart? C…" at bounding box center [195, 230] width 391 height 460
click at [359, 325] on aside "Close Are you sure you would like to remove this item from the shopping cart? C…" at bounding box center [195, 230] width 391 height 460
click at [298, 337] on aside "Close Are you sure you would like to remove this item from the shopping cart? C…" at bounding box center [195, 230] width 391 height 460
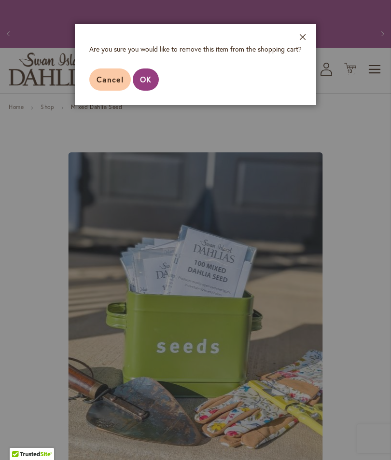
click at [357, 315] on aside "Close Are you sure you would like to remove this item from the shopping cart? C…" at bounding box center [195, 230] width 391 height 460
click at [359, 322] on aside "Close Are you sure you would like to remove this item from the shopping cart? C…" at bounding box center [195, 230] width 391 height 460
click at [302, 82] on footer "Cancel OK" at bounding box center [195, 79] width 241 height 51
click at [306, 82] on footer "Cancel OK" at bounding box center [195, 79] width 241 height 51
click at [306, 85] on footer "Cancel OK" at bounding box center [195, 79] width 241 height 51
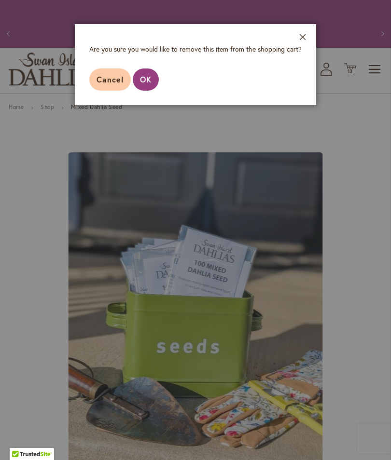
click at [149, 124] on aside "Close Are you sure you would like to remove this item from the shopping cart? C…" at bounding box center [195, 230] width 391 height 460
click at [152, 121] on aside "Close Are you sure you would like to remove this item from the shopping cart? C…" at bounding box center [195, 230] width 391 height 460
click at [113, 122] on aside "Close Are you sure you would like to remove this item from the shopping cart? C…" at bounding box center [195, 230] width 391 height 460
click at [115, 123] on aside "Close Are you sure you would like to remove this item from the shopping cart? C…" at bounding box center [195, 230] width 391 height 460
click at [299, 79] on footer "Cancel OK" at bounding box center [195, 79] width 241 height 51
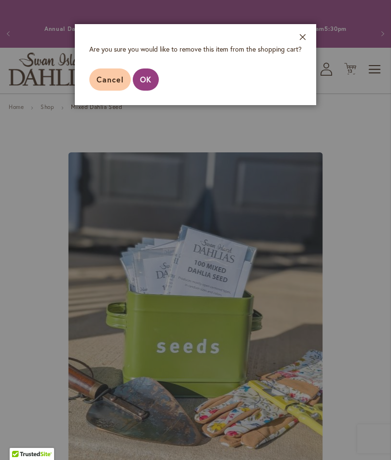
click at [302, 83] on footer "Cancel OK" at bounding box center [195, 79] width 241 height 51
click at [299, 81] on footer "Cancel OK" at bounding box center [195, 79] width 241 height 51
click at [305, 84] on footer "Cancel OK" at bounding box center [195, 79] width 241 height 51
click at [306, 85] on footer "Cancel OK" at bounding box center [195, 79] width 241 height 51
click at [308, 85] on footer "Cancel OK" at bounding box center [195, 79] width 241 height 51
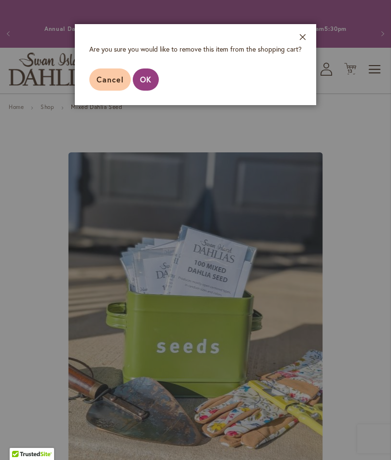
click at [310, 87] on footer "Cancel OK" at bounding box center [195, 79] width 241 height 51
click at [312, 90] on footer "Cancel OK" at bounding box center [195, 79] width 241 height 51
click at [373, 198] on aside "Close Are you sure you would like to remove this item from the shopping cart? C…" at bounding box center [195, 230] width 391 height 460
click at [371, 204] on aside "Close Are you sure you would like to remove this item from the shopping cart? C…" at bounding box center [195, 230] width 391 height 460
click at [364, 216] on aside "Close Are you sure you would like to remove this item from the shopping cart? C…" at bounding box center [195, 230] width 391 height 460
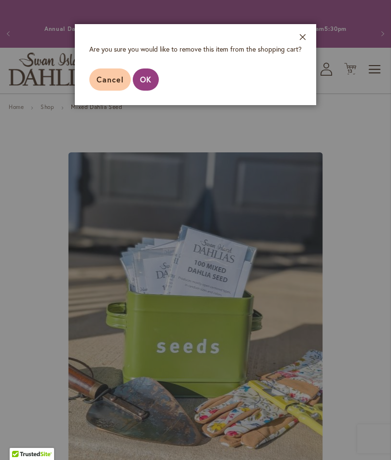
click at [365, 217] on aside "Close Are you sure you would like to remove this item from the shopping cart? C…" at bounding box center [195, 230] width 391 height 460
click at [364, 220] on aside "Close Are you sure you would like to remove this item from the shopping cart? C…" at bounding box center [195, 230] width 391 height 460
click at [363, 225] on aside "Close Are you sure you would like to remove this item from the shopping cart? C…" at bounding box center [195, 230] width 391 height 460
click at [361, 228] on aside "Close Are you sure you would like to remove this item from the shopping cart? C…" at bounding box center [195, 230] width 391 height 460
click at [362, 229] on aside "Close Are you sure you would like to remove this item from the shopping cart? C…" at bounding box center [195, 230] width 391 height 460
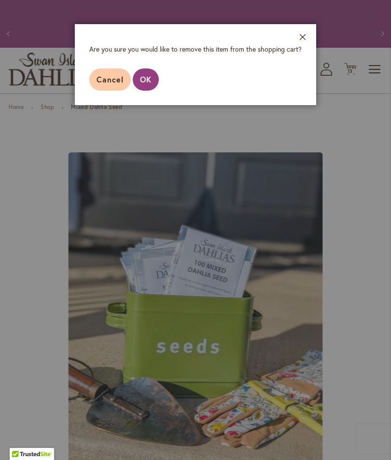
click at [362, 229] on aside "Close Are you sure you would like to remove this item from the shopping cart? C…" at bounding box center [195, 230] width 391 height 460
click at [362, 228] on aside "Close Are you sure you would like to remove this item from the shopping cart? C…" at bounding box center [195, 230] width 391 height 460
click at [304, 36] on button "Close" at bounding box center [303, 39] width 27 height 30
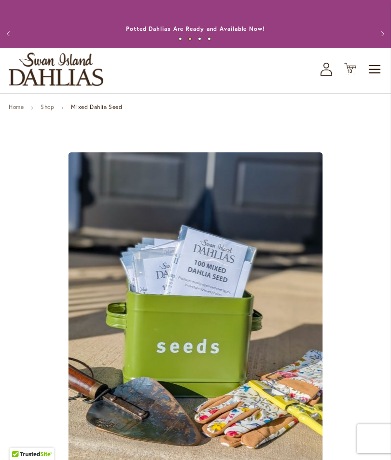
click at [351, 74] on span "13" at bounding box center [350, 71] width 6 height 6
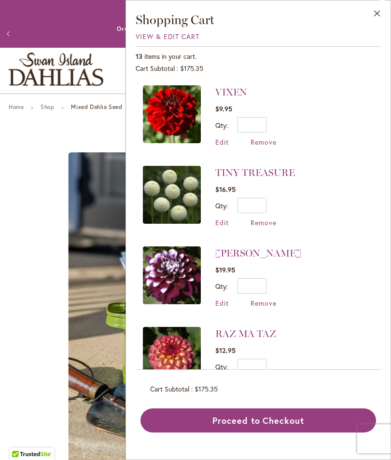
click at [263, 142] on span "Remove" at bounding box center [263, 142] width 26 height 9
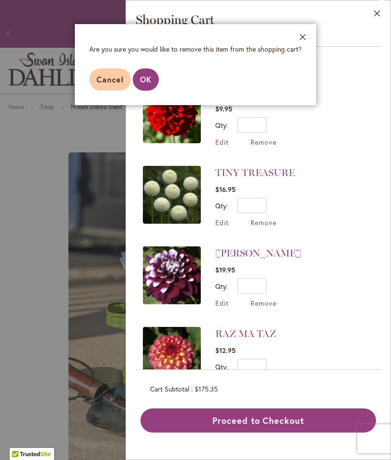
click at [149, 83] on span "OK" at bounding box center [146, 79] width 12 height 10
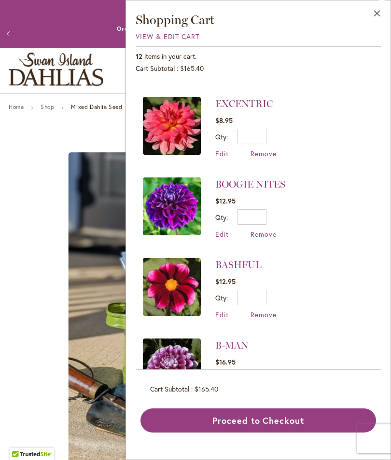
scroll to position [633, 0]
